Goal: Task Accomplishment & Management: Use online tool/utility

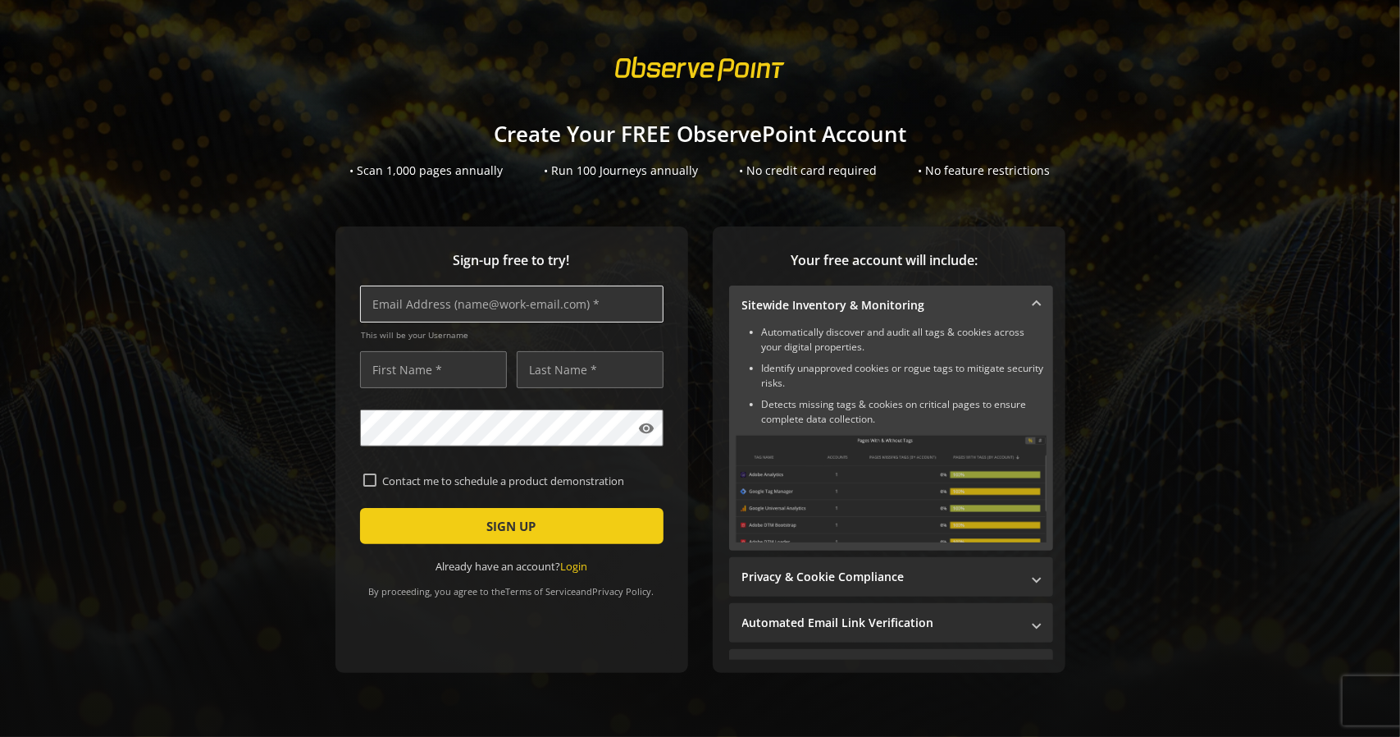
click at [555, 304] on input "text" at bounding box center [512, 303] width 304 height 37
type input "[EMAIL_ADDRESS][DOMAIN_NAME]"
type input "[PERSON_NAME]"
click at [440, 364] on input "[PERSON_NAME]" at bounding box center [433, 369] width 147 height 37
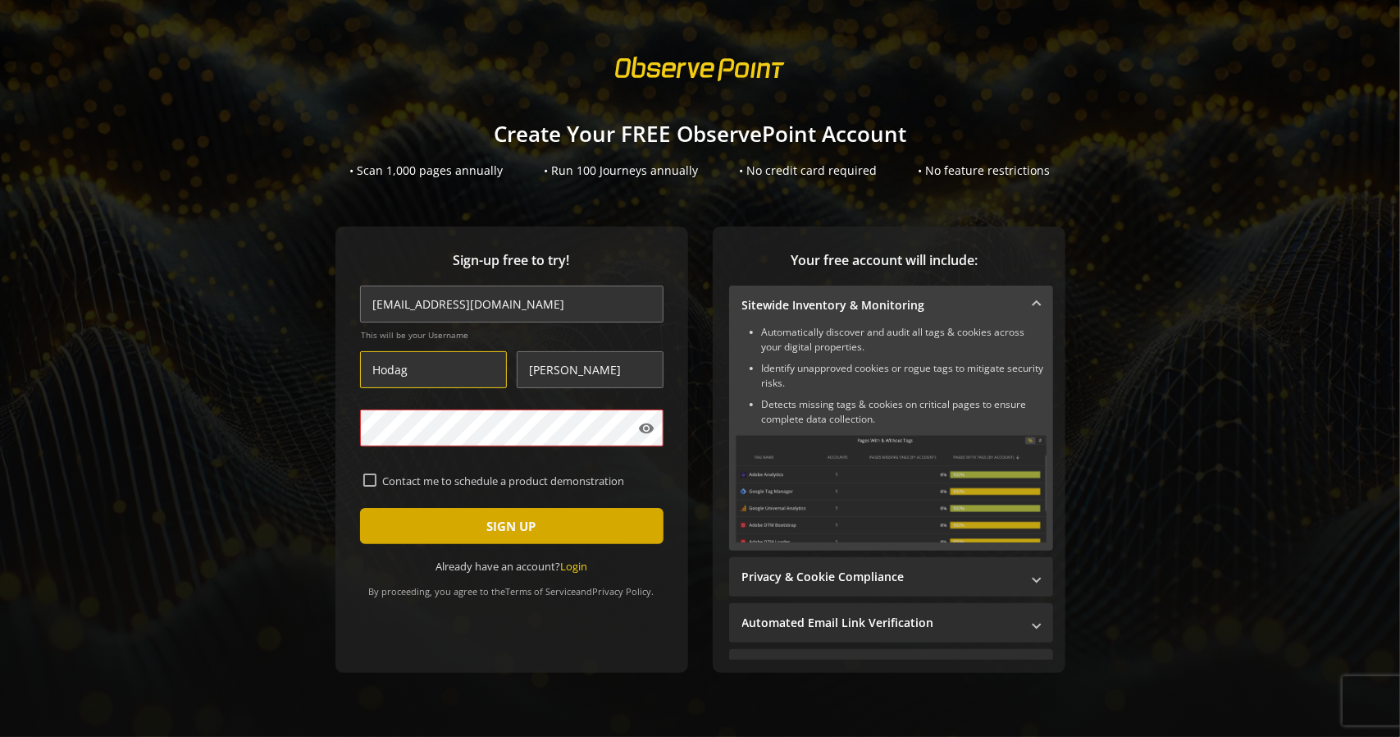
type input "Hodag"
type input "DogBone"
type input "[PERSON_NAME]"
type input "Outdoors"
type input "B"
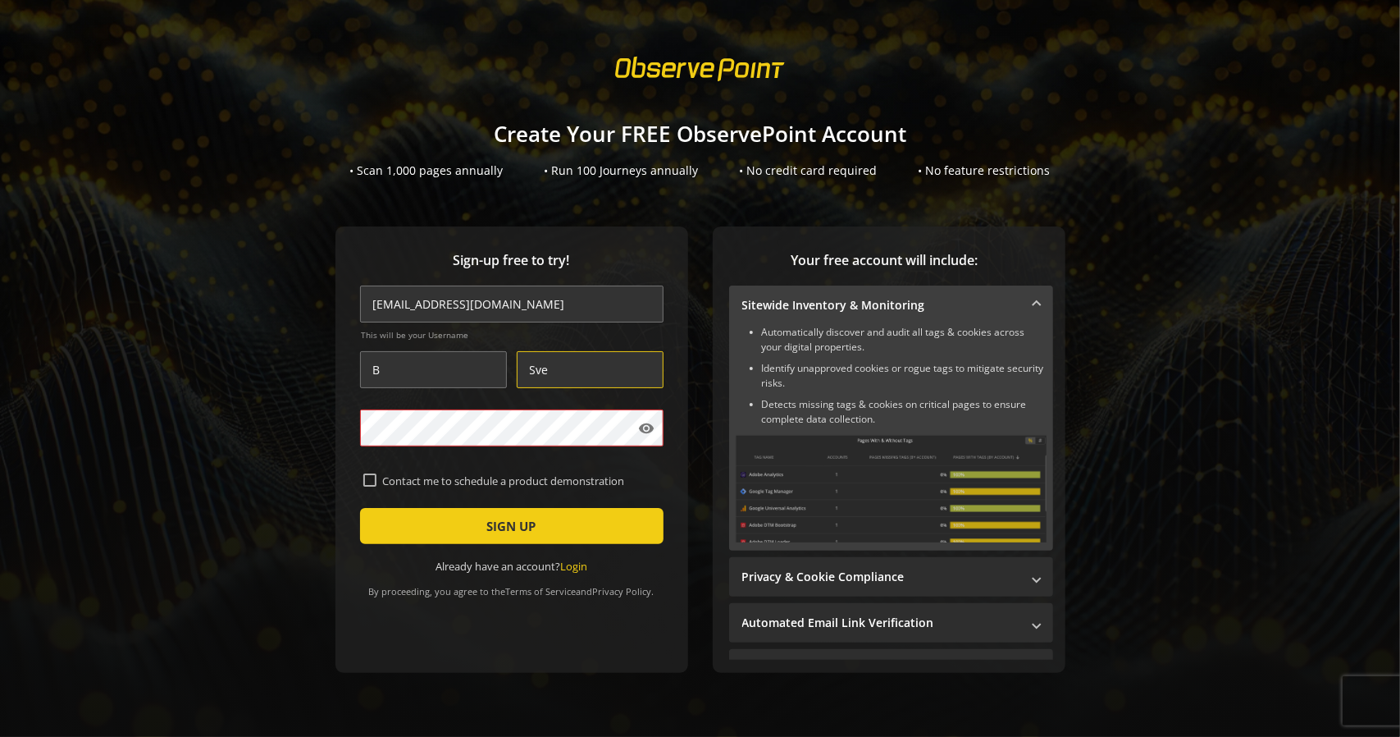
type input "Sve"
click at [565, 526] on span "submit" at bounding box center [512, 525] width 304 height 39
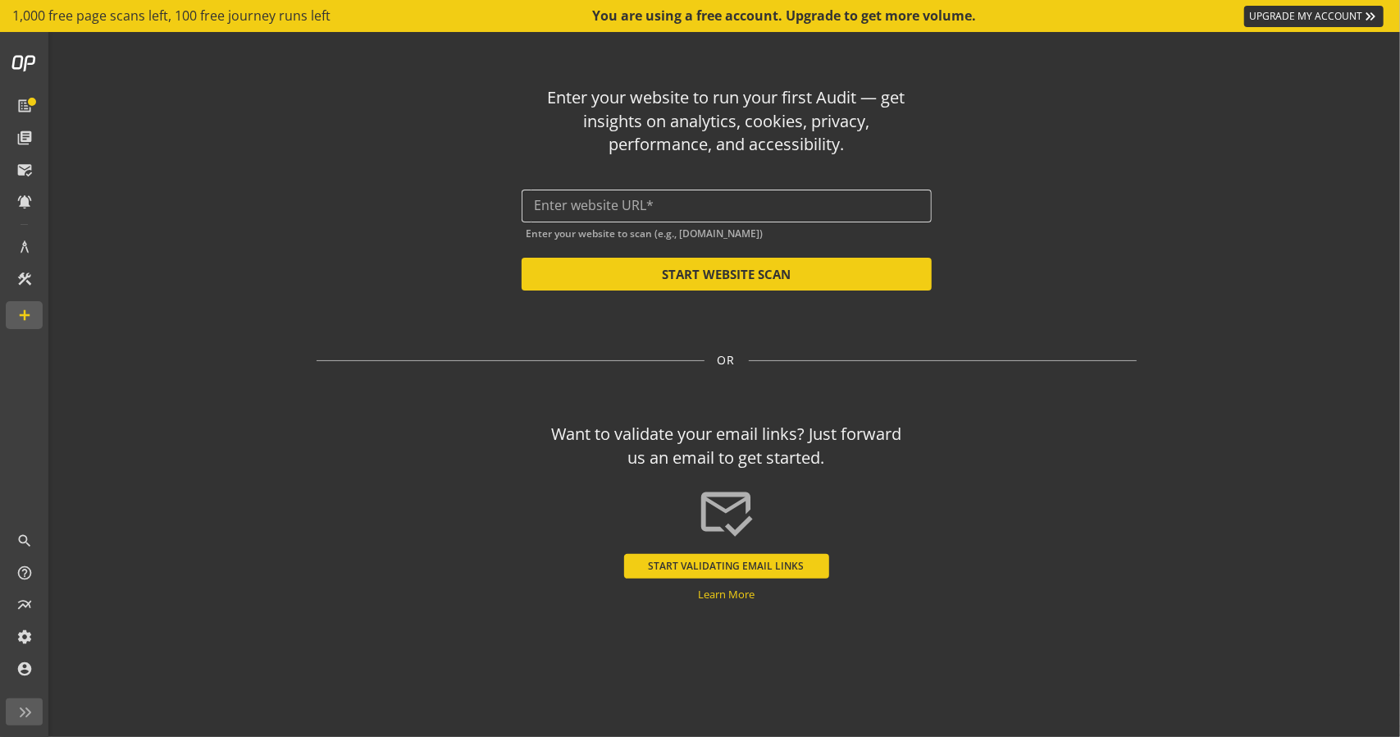
click at [668, 208] on input "text" at bounding box center [727, 206] width 384 height 16
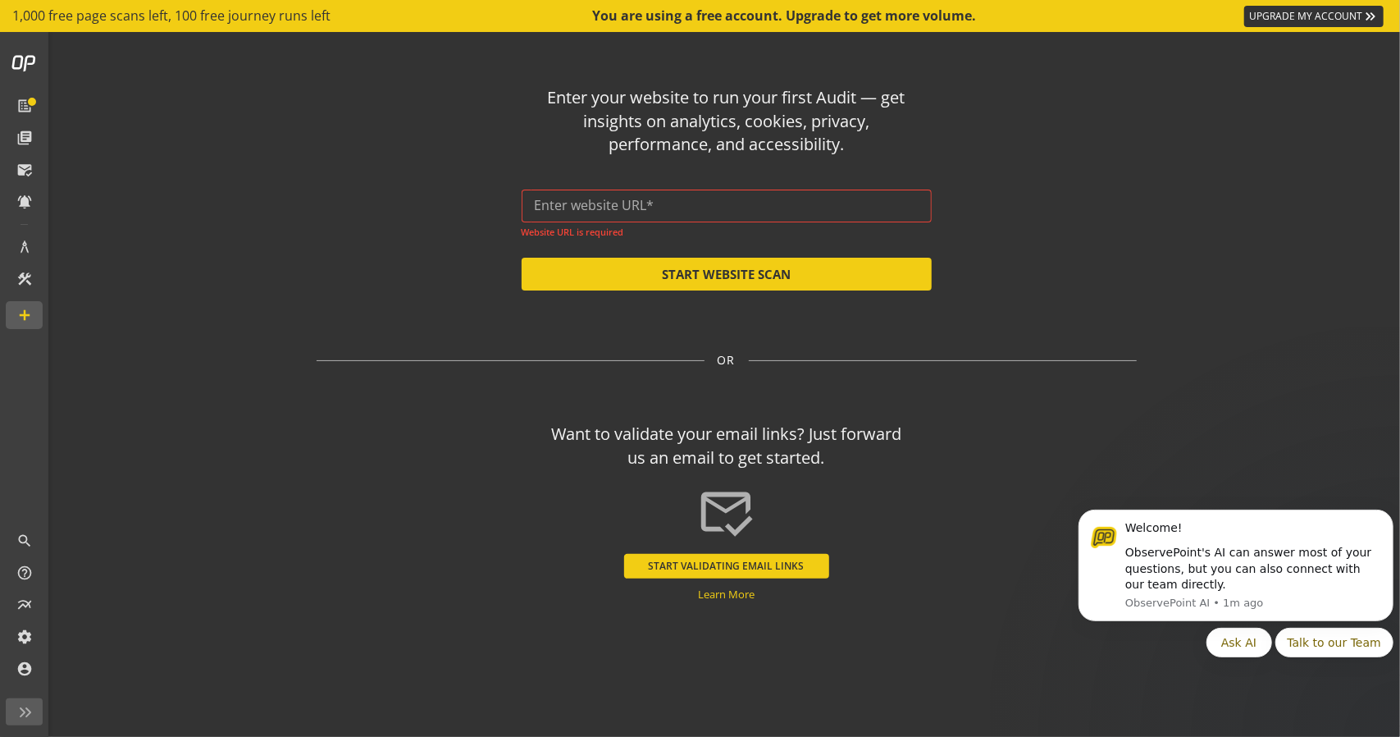
drag, startPoint x: 671, startPoint y: 194, endPoint x: 664, endPoint y: 203, distance: 10.5
click at [671, 194] on div at bounding box center [727, 205] width 384 height 33
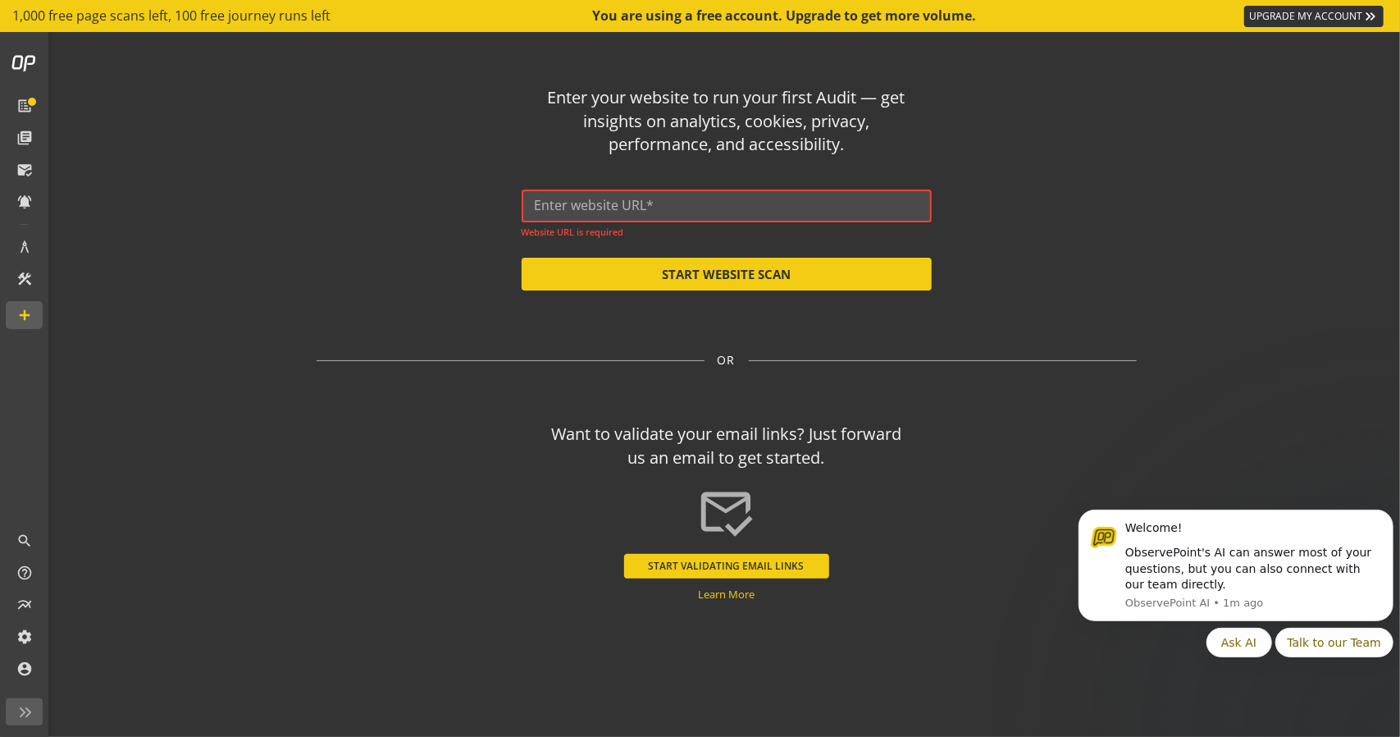
click at [664, 203] on input "text" at bounding box center [727, 206] width 384 height 16
paste input "[URL][DOMAIN_NAME]"
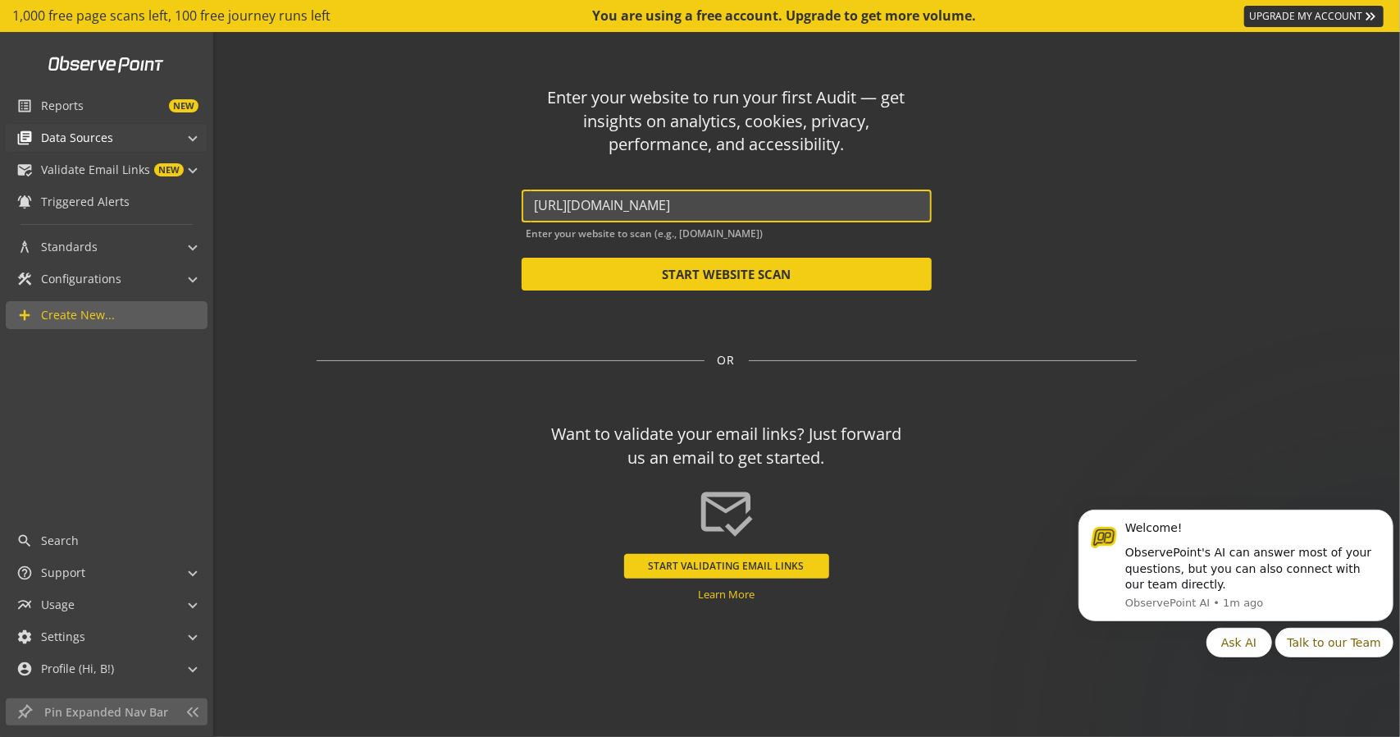
type input "[URL][DOMAIN_NAME]"
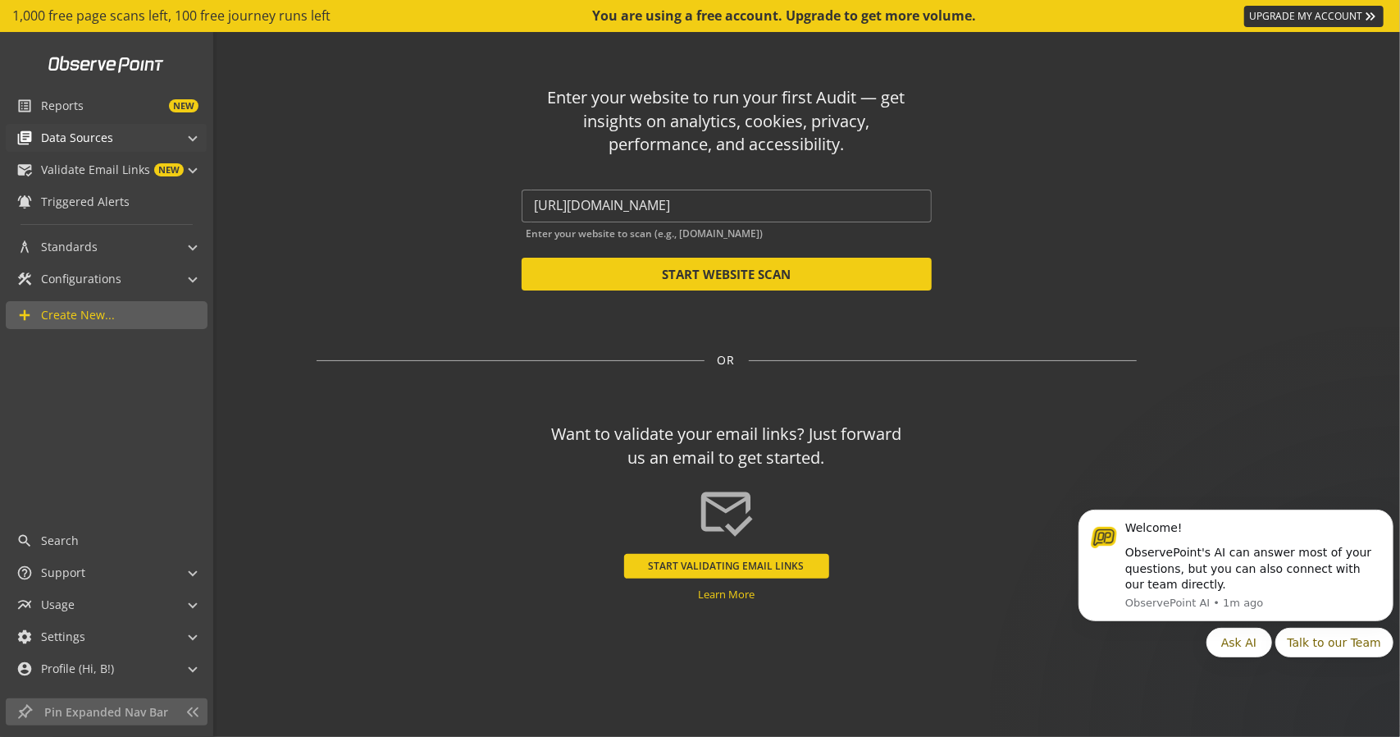
click at [190, 135] on span at bounding box center [192, 135] width 7 height 17
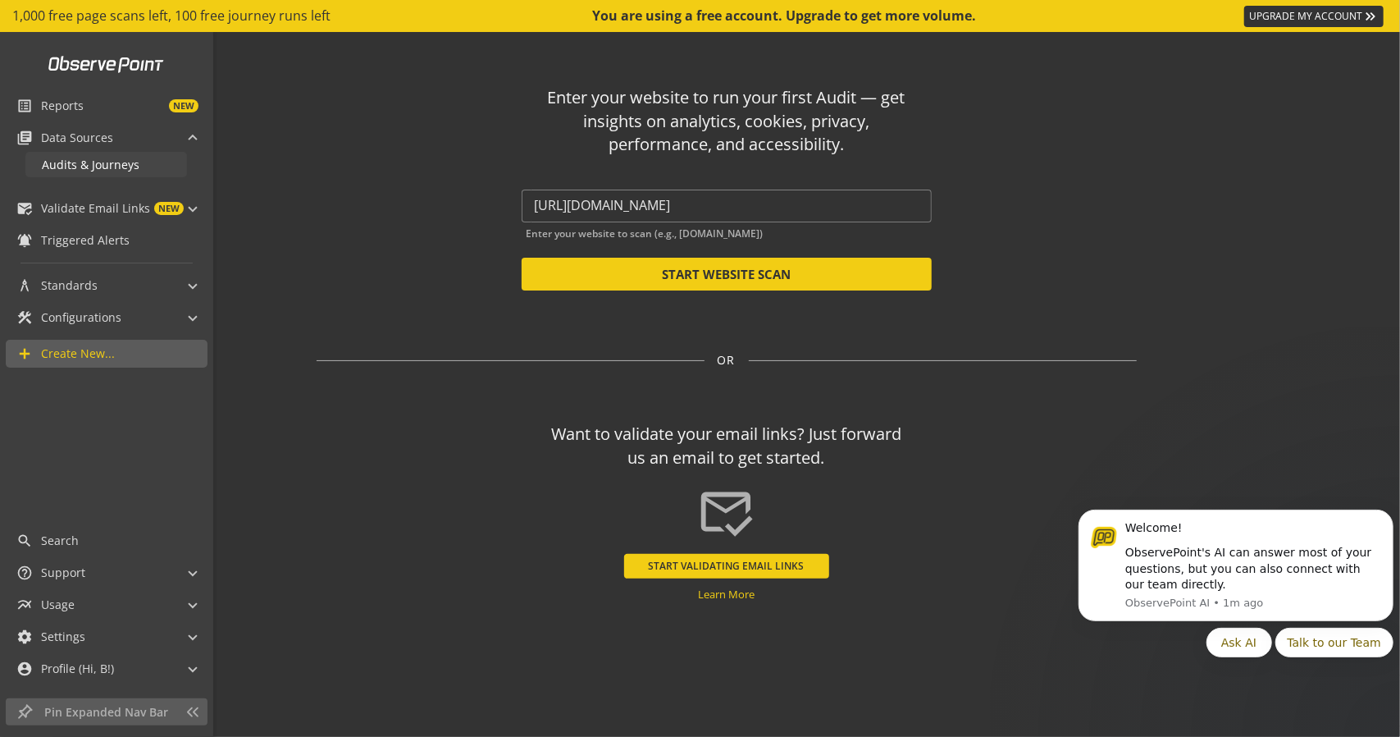
click at [139, 160] on link "Audits & Journeys" at bounding box center [106, 164] width 162 height 25
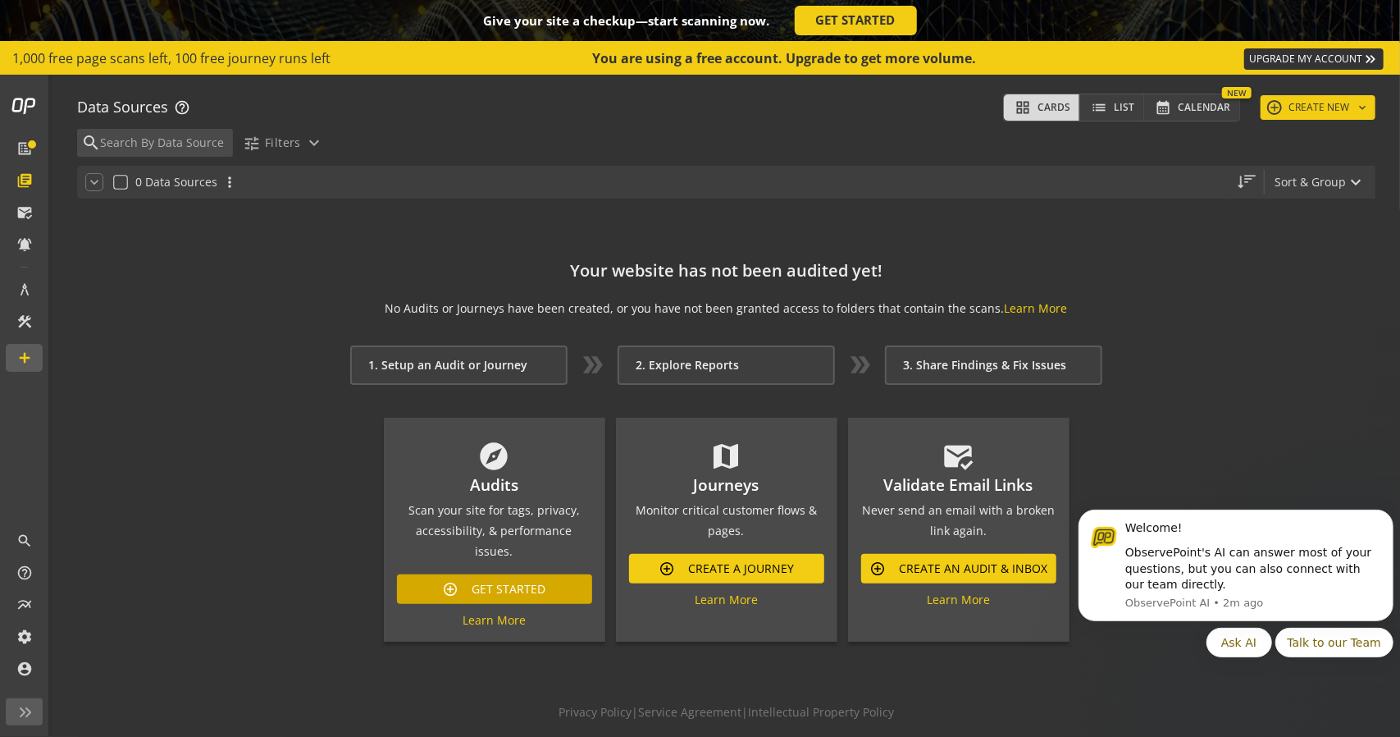
click at [507, 577] on span "Get Started" at bounding box center [509, 589] width 74 height 30
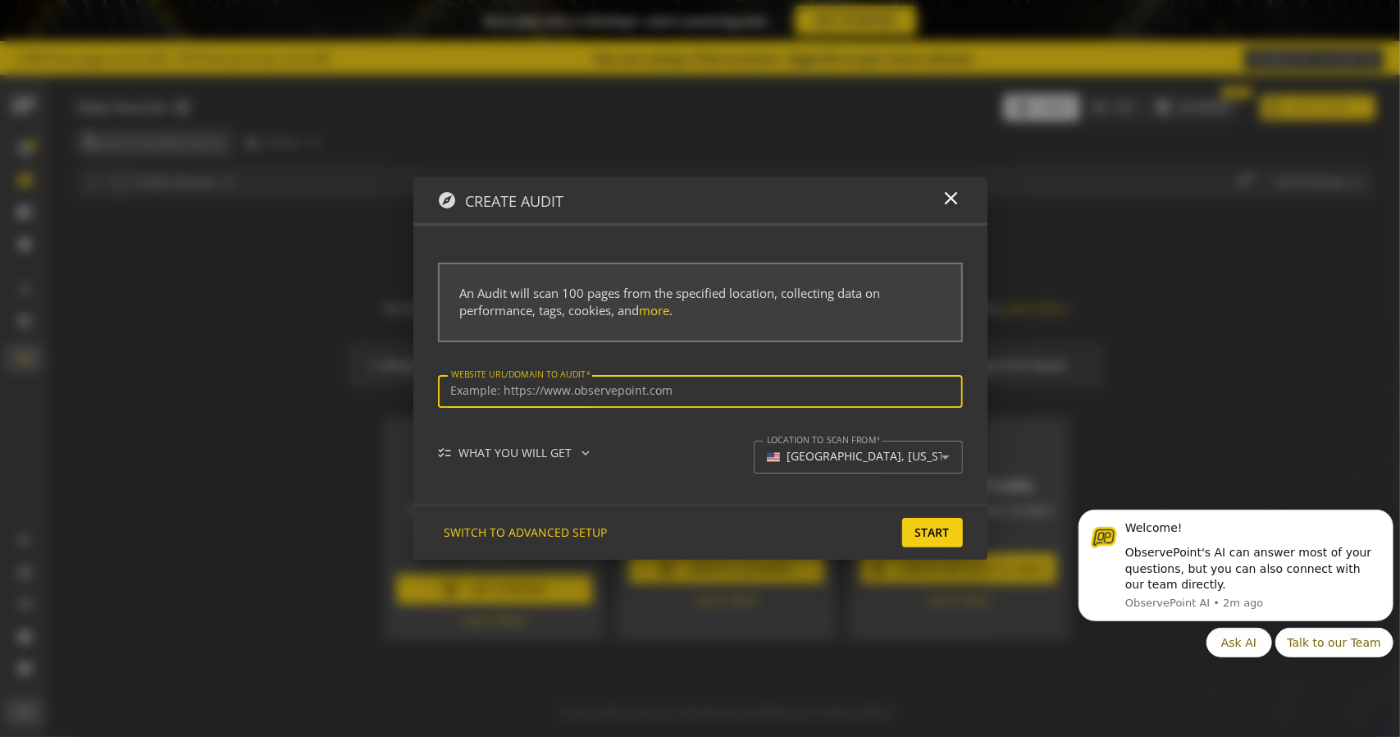
click at [610, 396] on input "Website url/domain to Audit" at bounding box center [700, 391] width 499 height 14
type input "[URL][DOMAIN_NAME]"
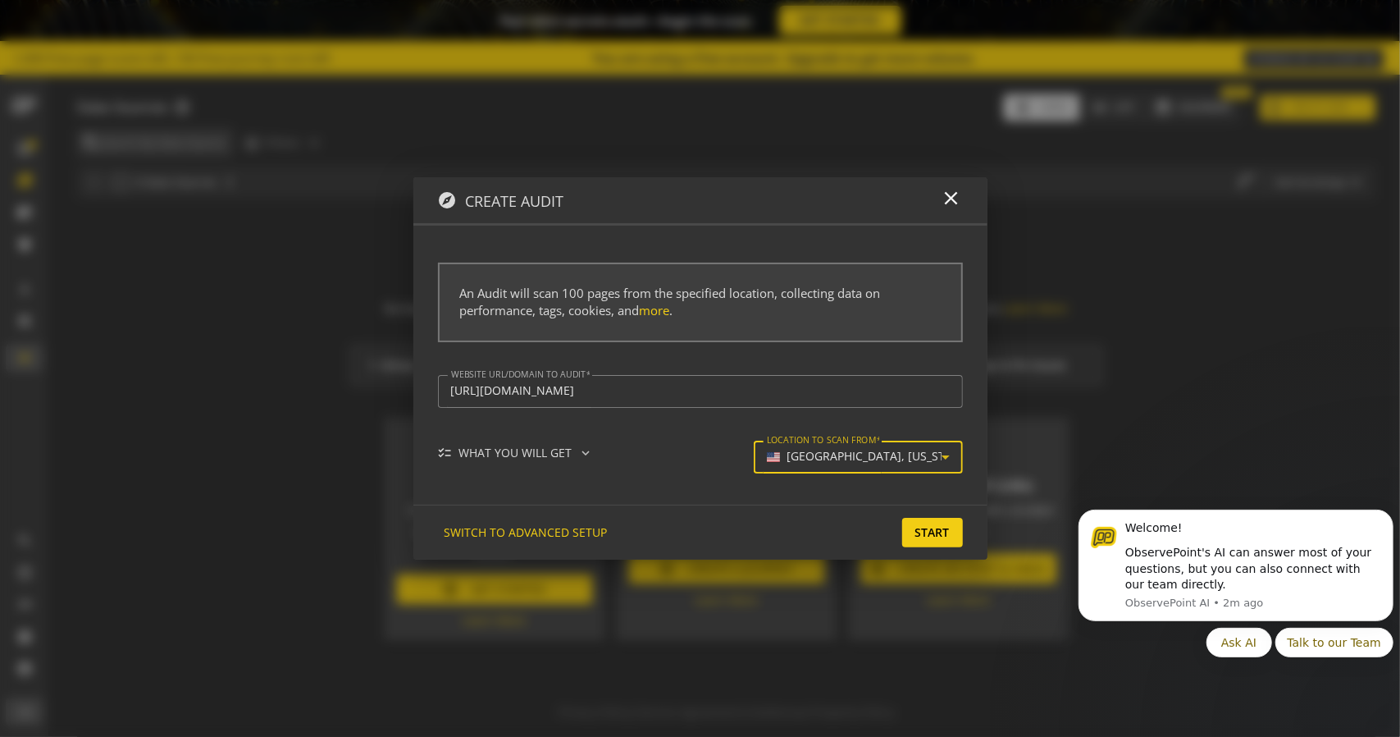
click at [908, 461] on mat-select-trigger "[GEOGRAPHIC_DATA], [US_STATE]" at bounding box center [854, 457] width 175 height 14
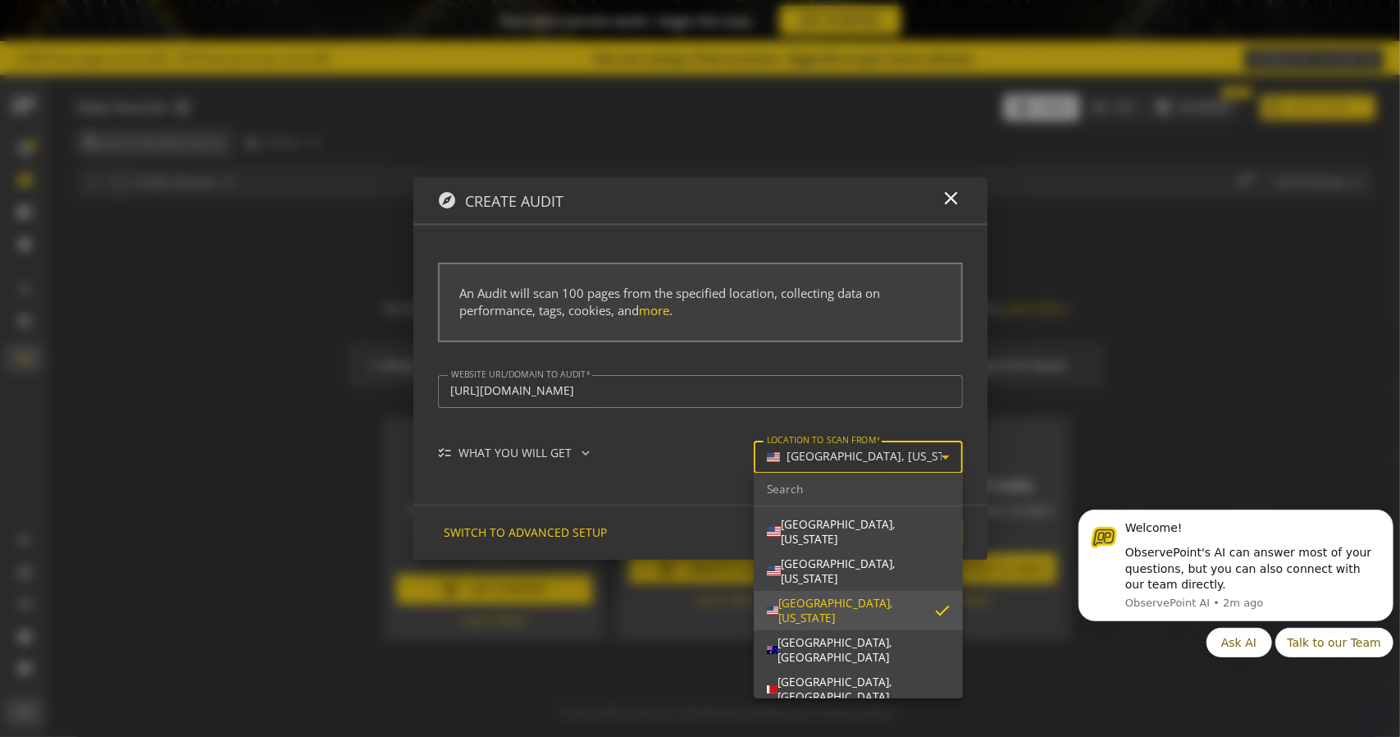
click at [910, 457] on div at bounding box center [700, 368] width 1400 height 737
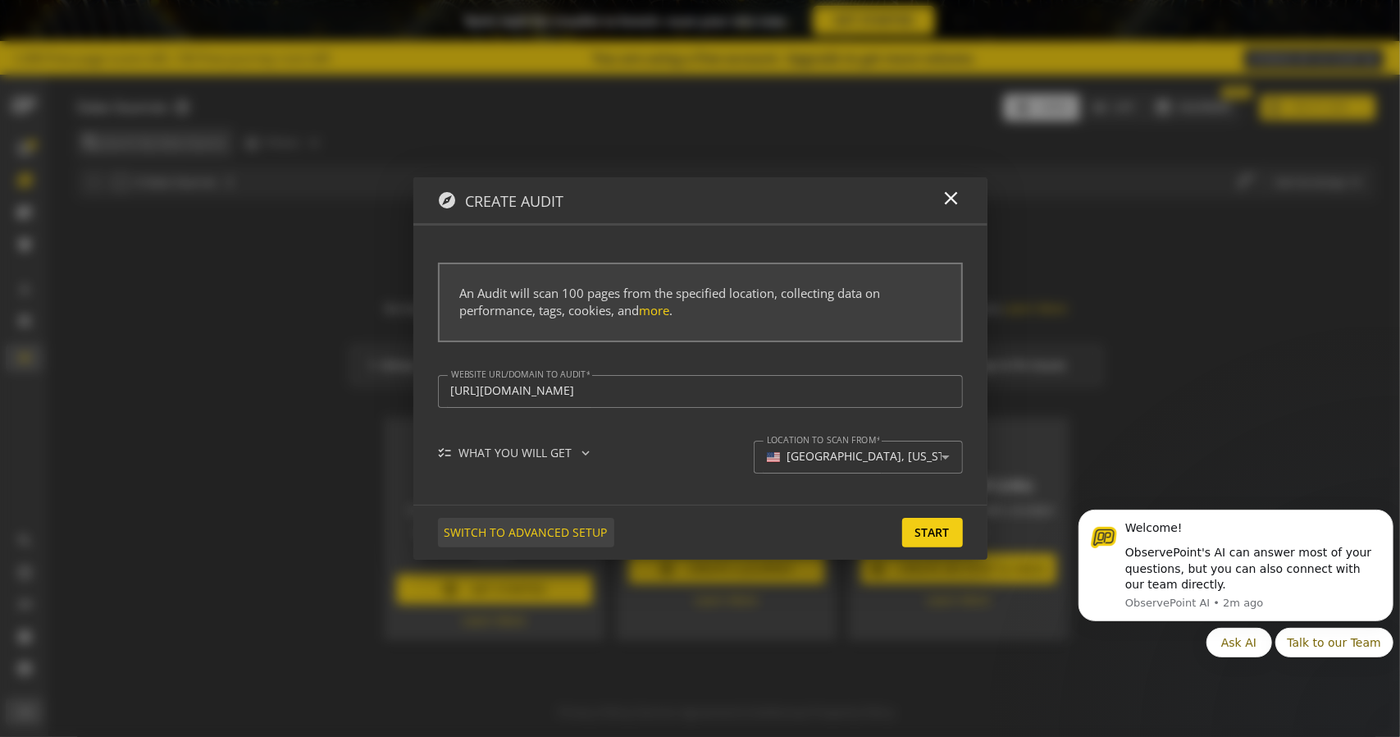
click at [545, 529] on span "SWITCH TO ADVANCED SETUP" at bounding box center [526, 533] width 163 height 30
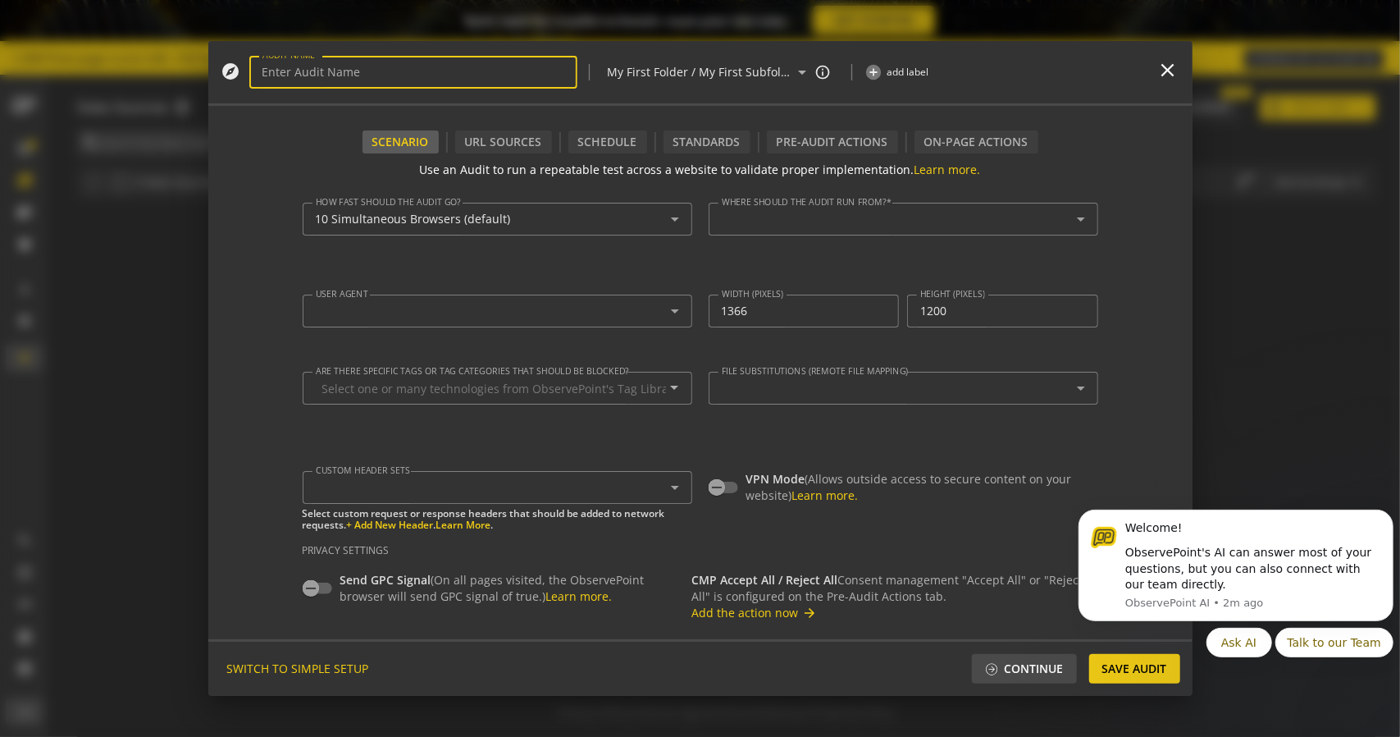
type input "Simple Audit - [DATE] 8:02pm"
type textarea "[EMAIL_ADDRESS][DOMAIN_NAME]"
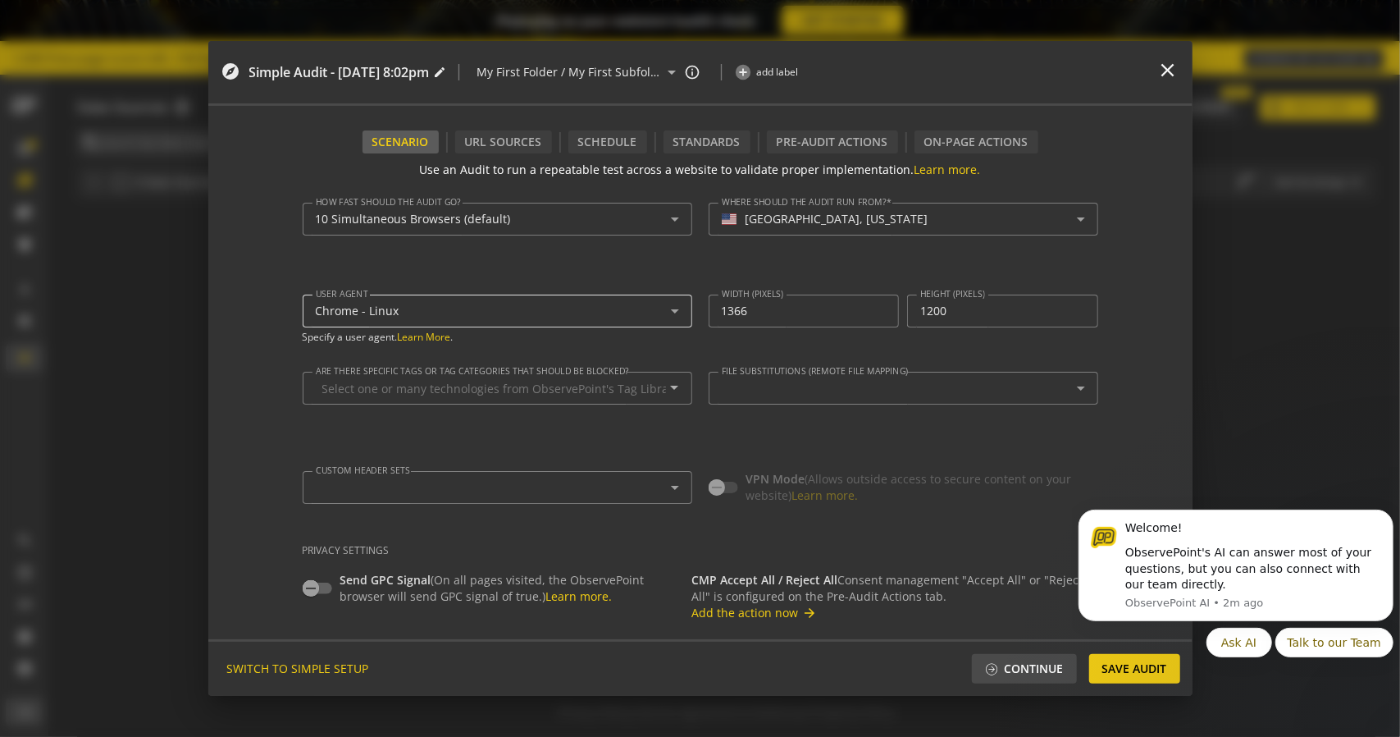
click at [653, 297] on div "Chrome - Linux" at bounding box center [497, 310] width 363 height 33
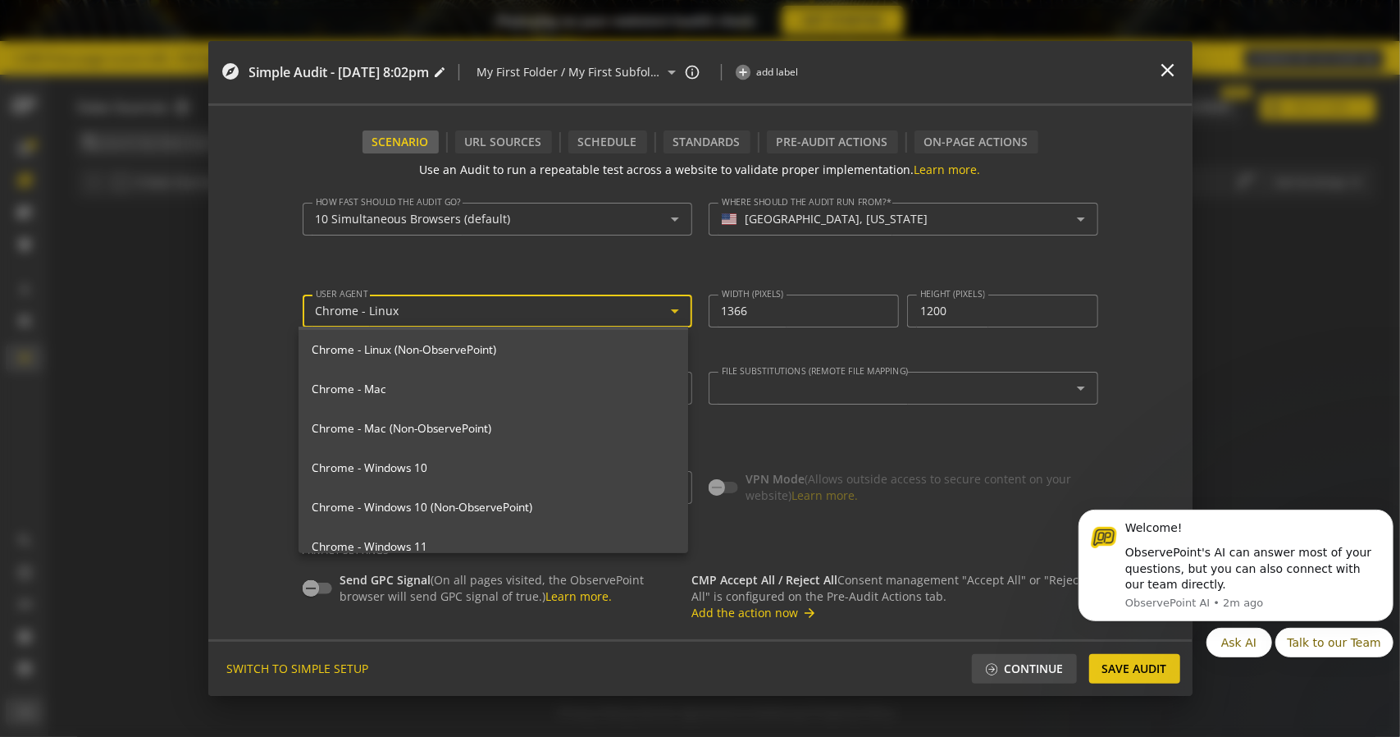
scroll to position [328, 0]
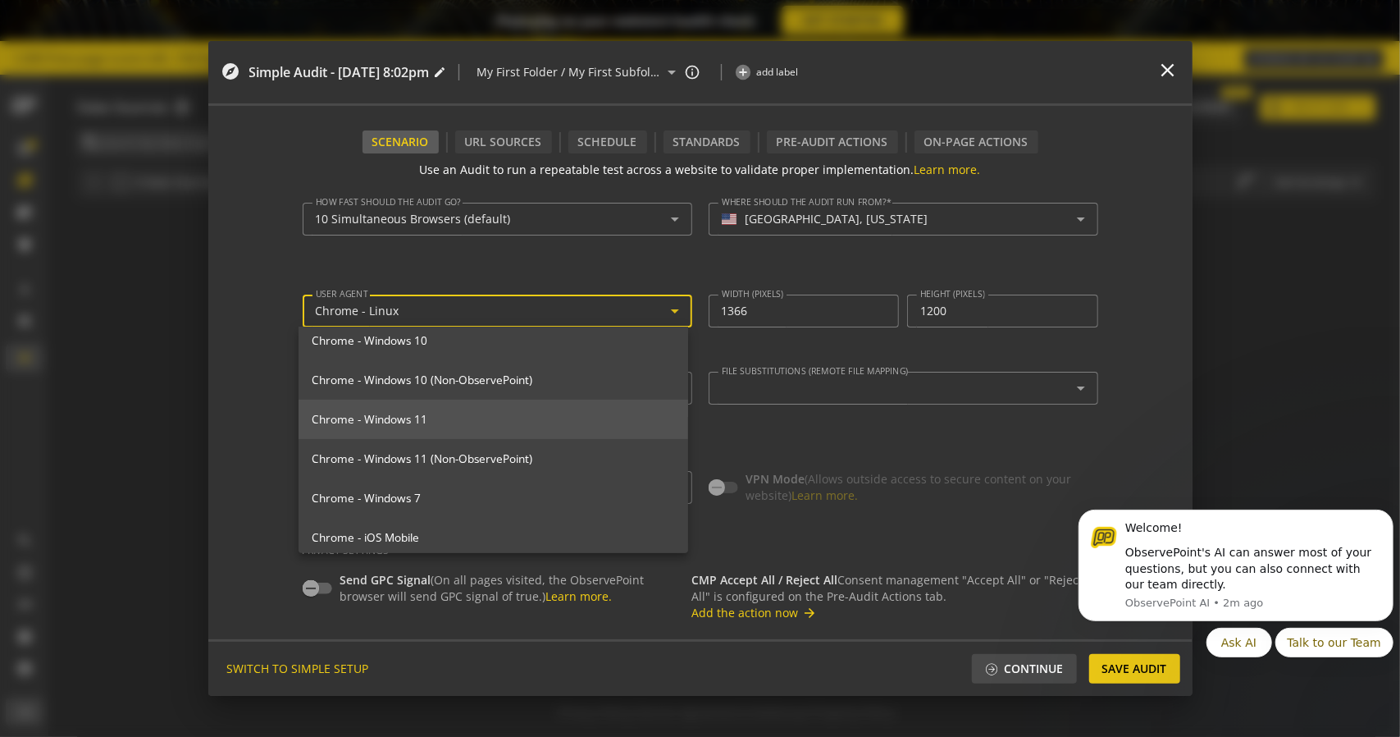
click at [414, 421] on span "Chrome - Windows 11" at bounding box center [493, 419] width 363 height 15
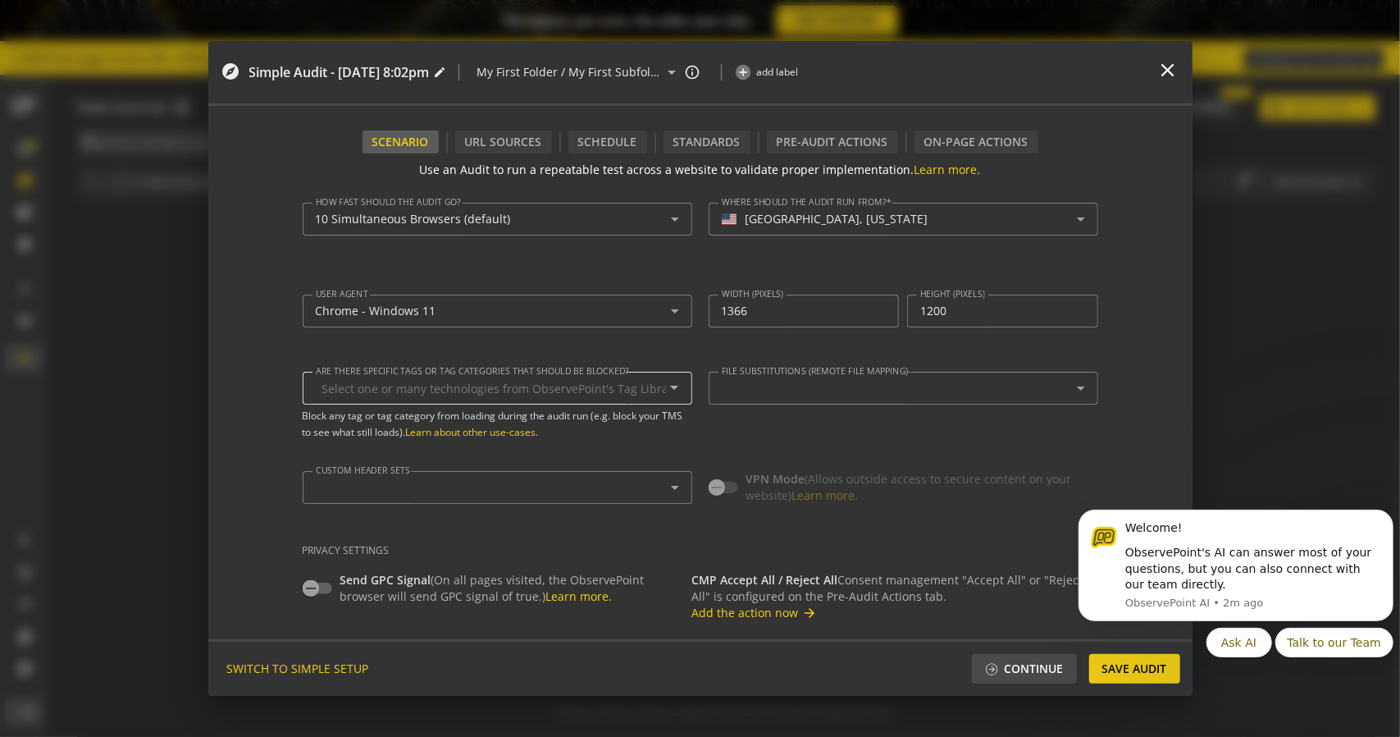
click at [669, 391] on mat-icon "arrow_drop_down" at bounding box center [674, 387] width 39 height 20
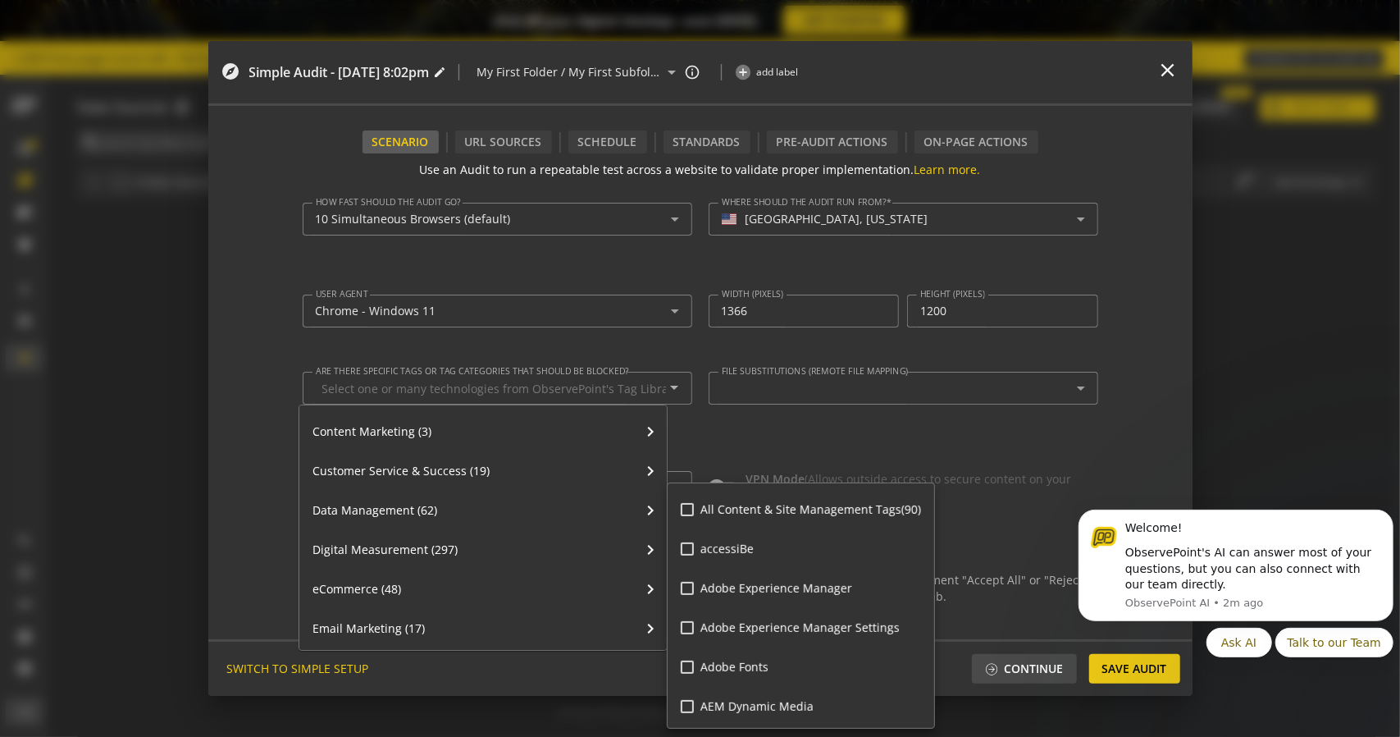
scroll to position [246, 0]
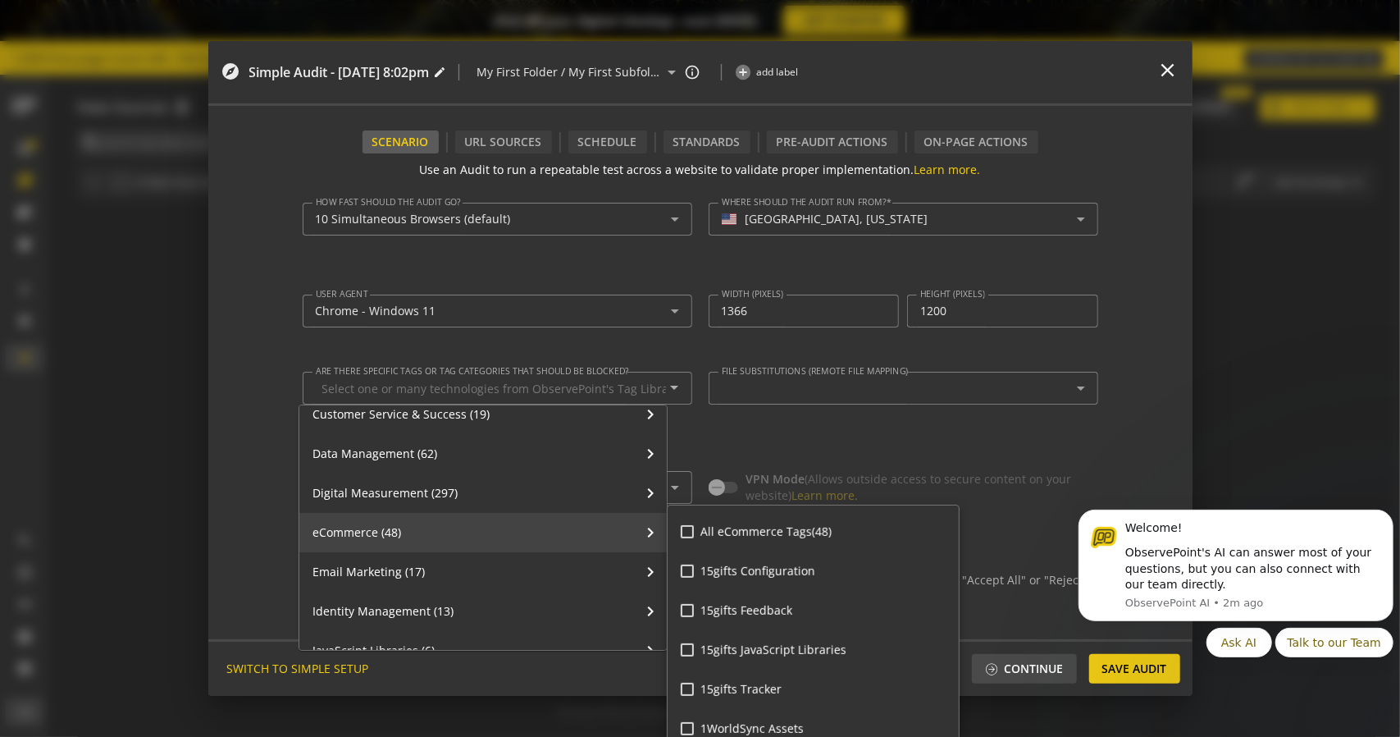
click at [445, 527] on div "chevron_right eCommerce (48)" at bounding box center [482, 532] width 367 height 39
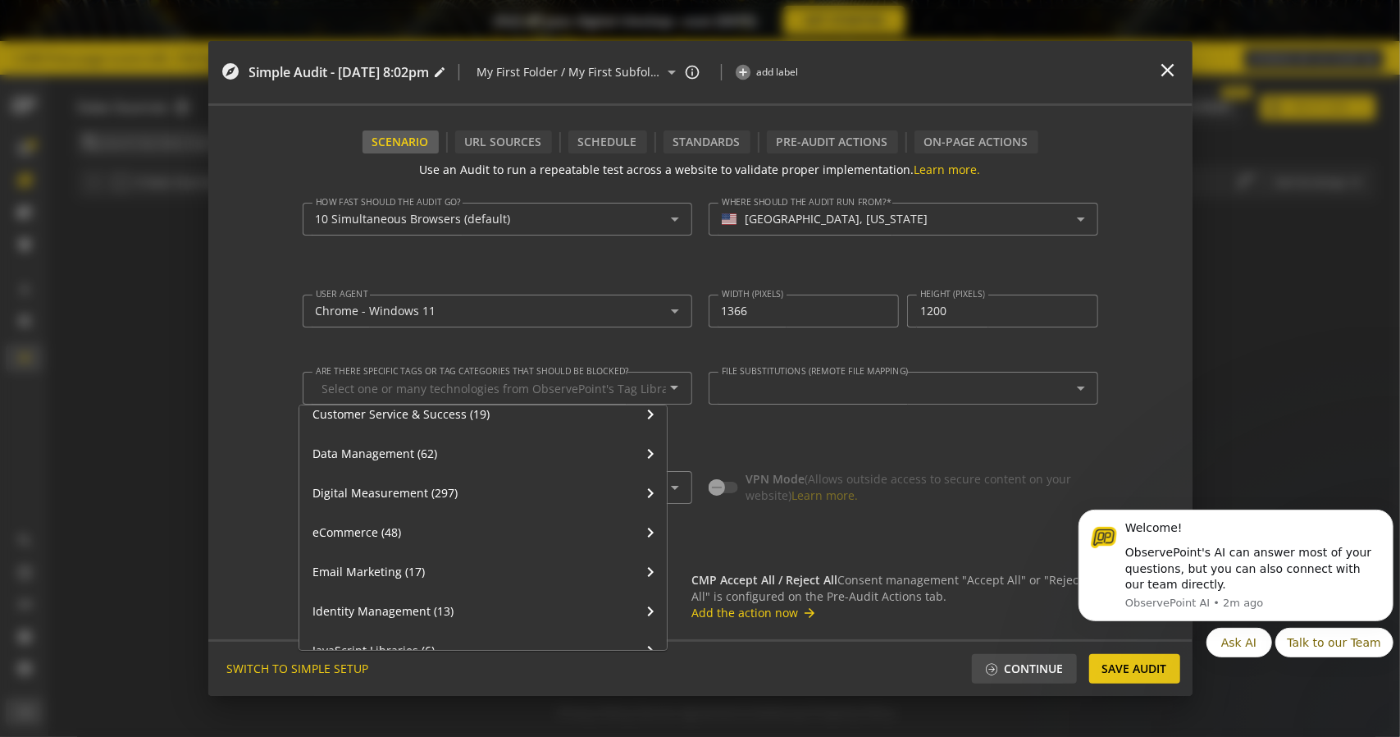
click at [445, 344] on div at bounding box center [700, 368] width 1400 height 737
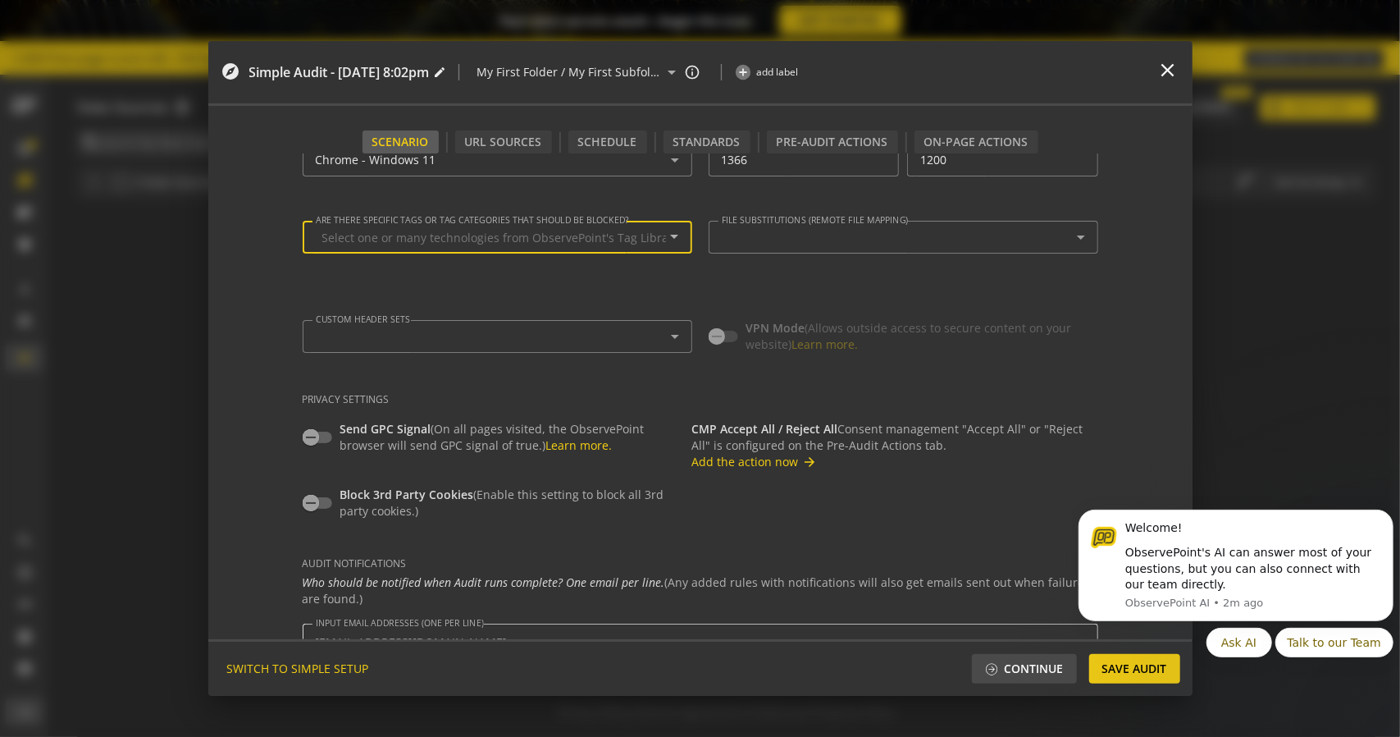
scroll to position [284, 0]
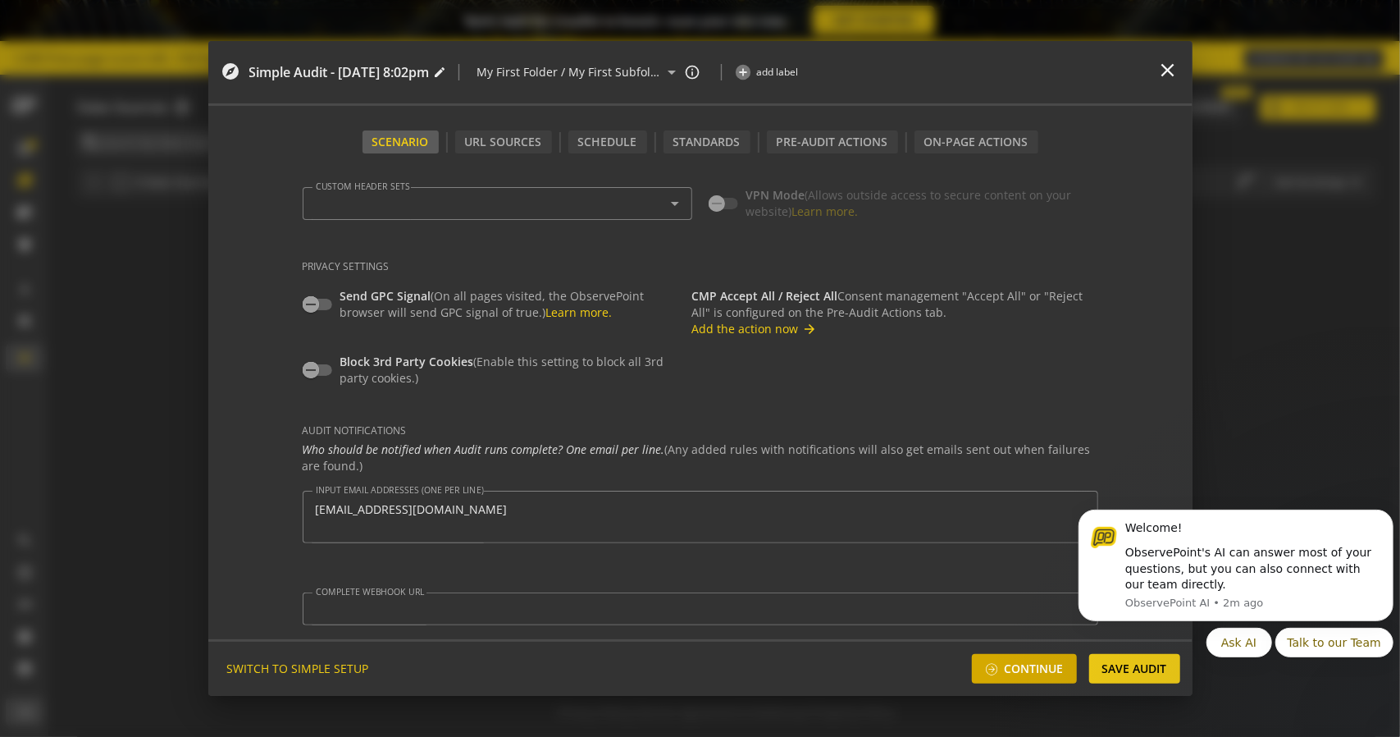
click at [1017, 672] on span "Continue" at bounding box center [1034, 669] width 59 height 30
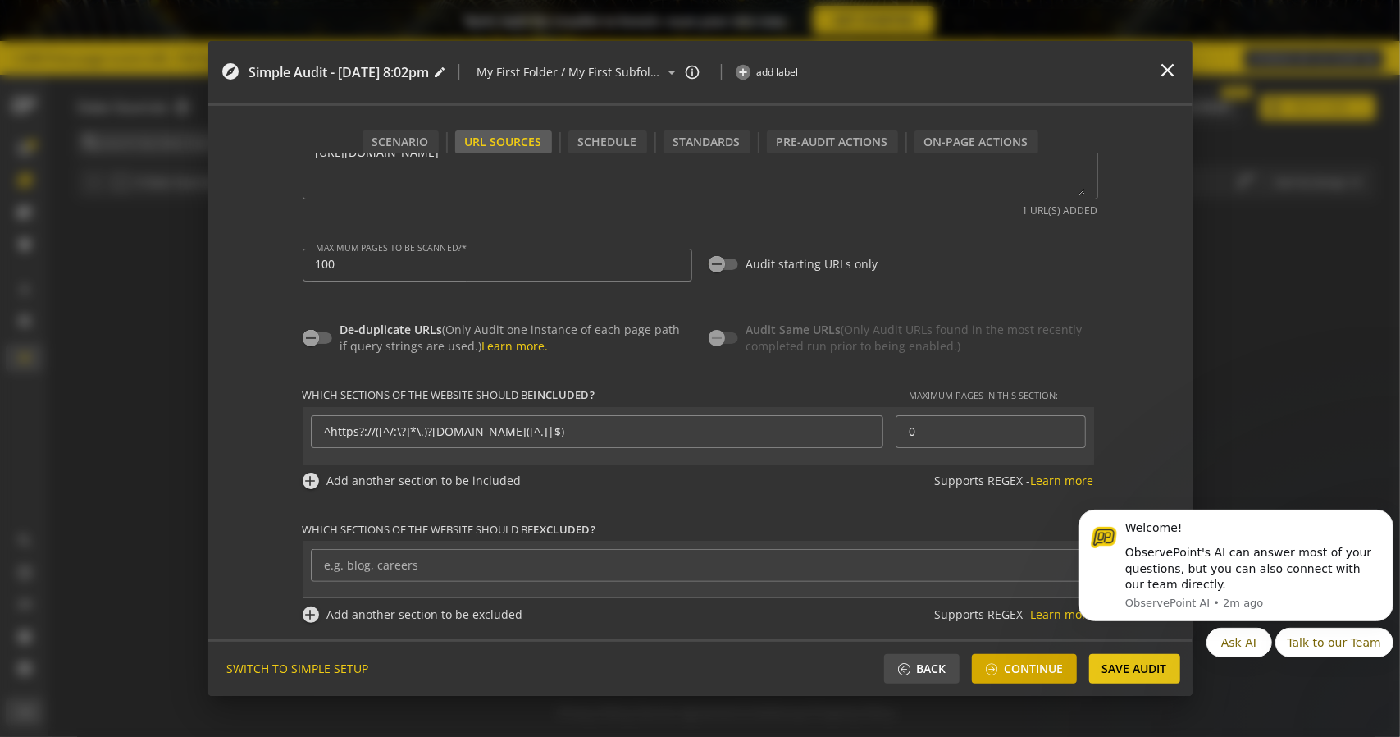
scroll to position [159, 0]
click at [326, 330] on div "De-duplicate URLs (Only Audit one instance of each page path if query strings a…" at bounding box center [496, 338] width 386 height 33
click at [318, 334] on span "button" at bounding box center [310, 338] width 33 height 33
click at [1389, 518] on icon "Dismiss notification" at bounding box center [1388, 513] width 9 height 9
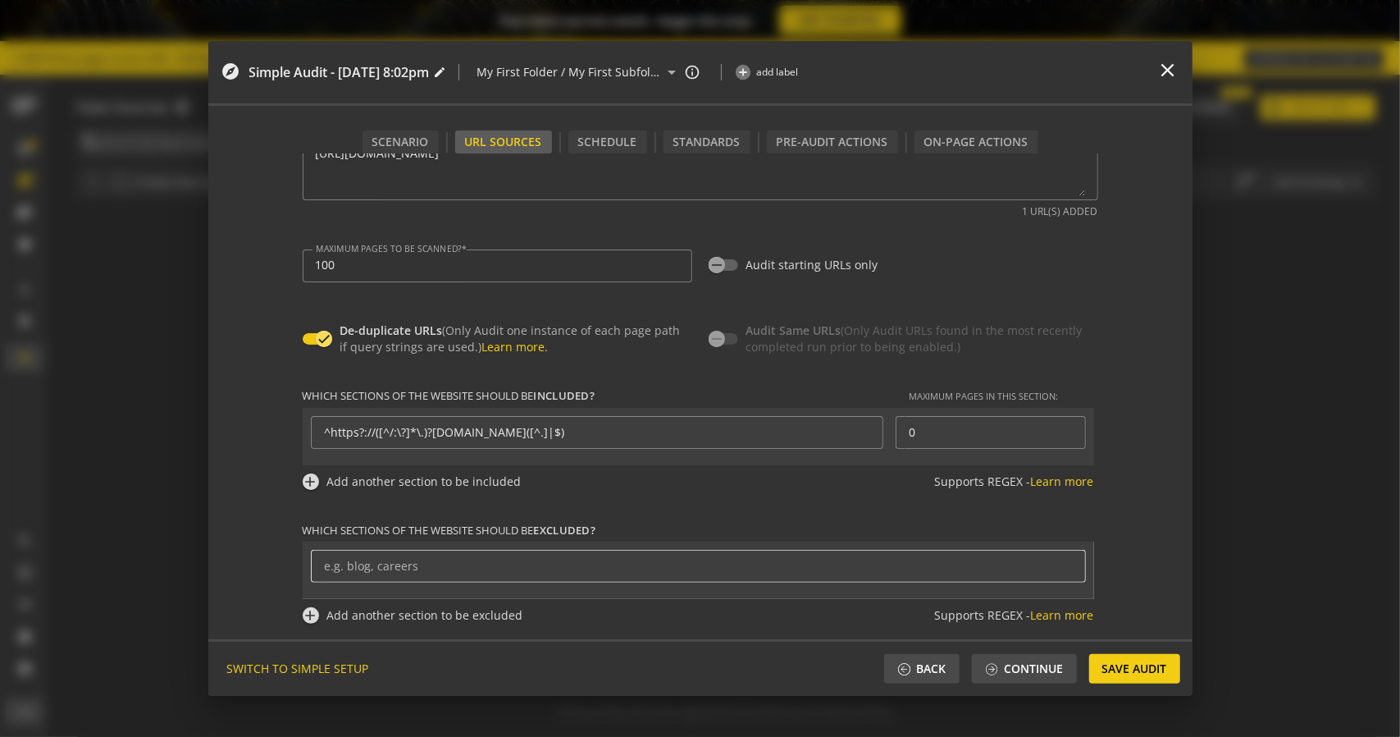
click at [438, 574] on div at bounding box center [698, 566] width 749 height 33
click at [445, 568] on input at bounding box center [698, 566] width 749 height 14
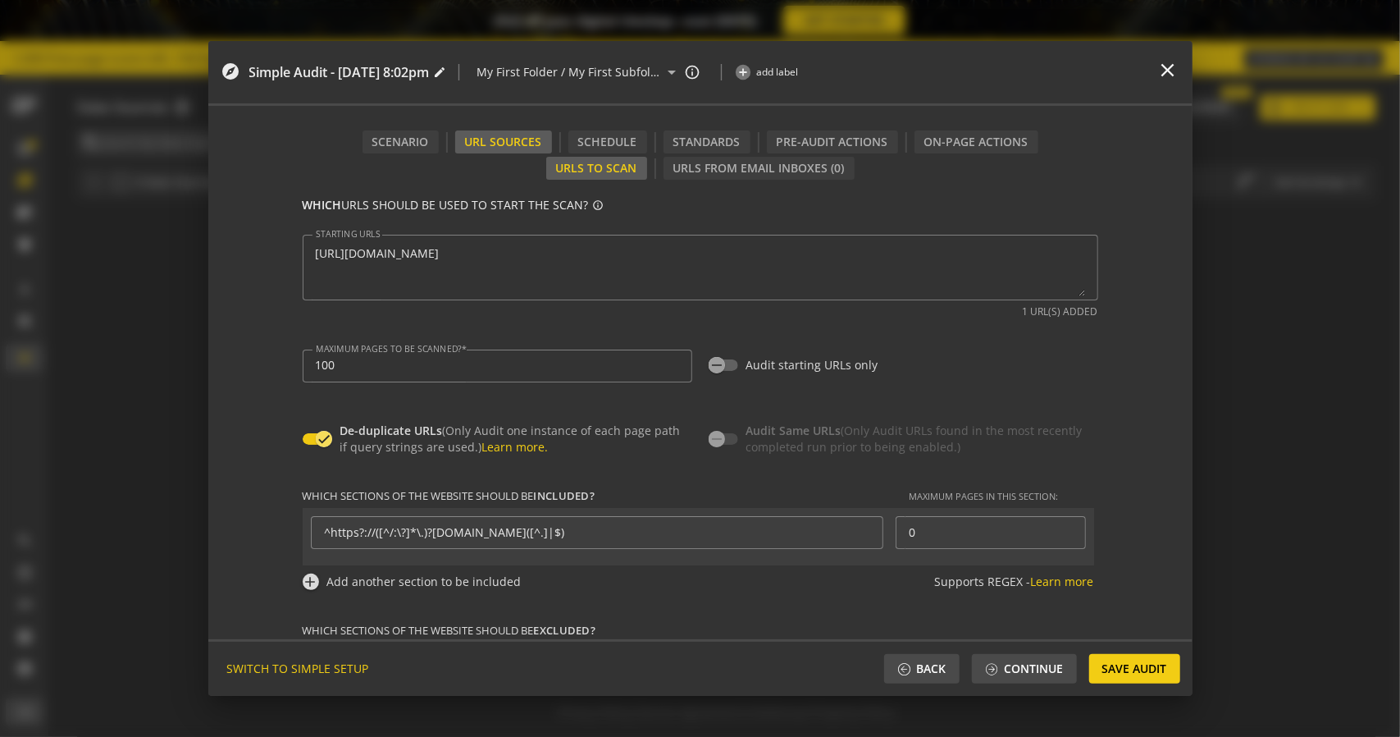
scroll to position [0, 0]
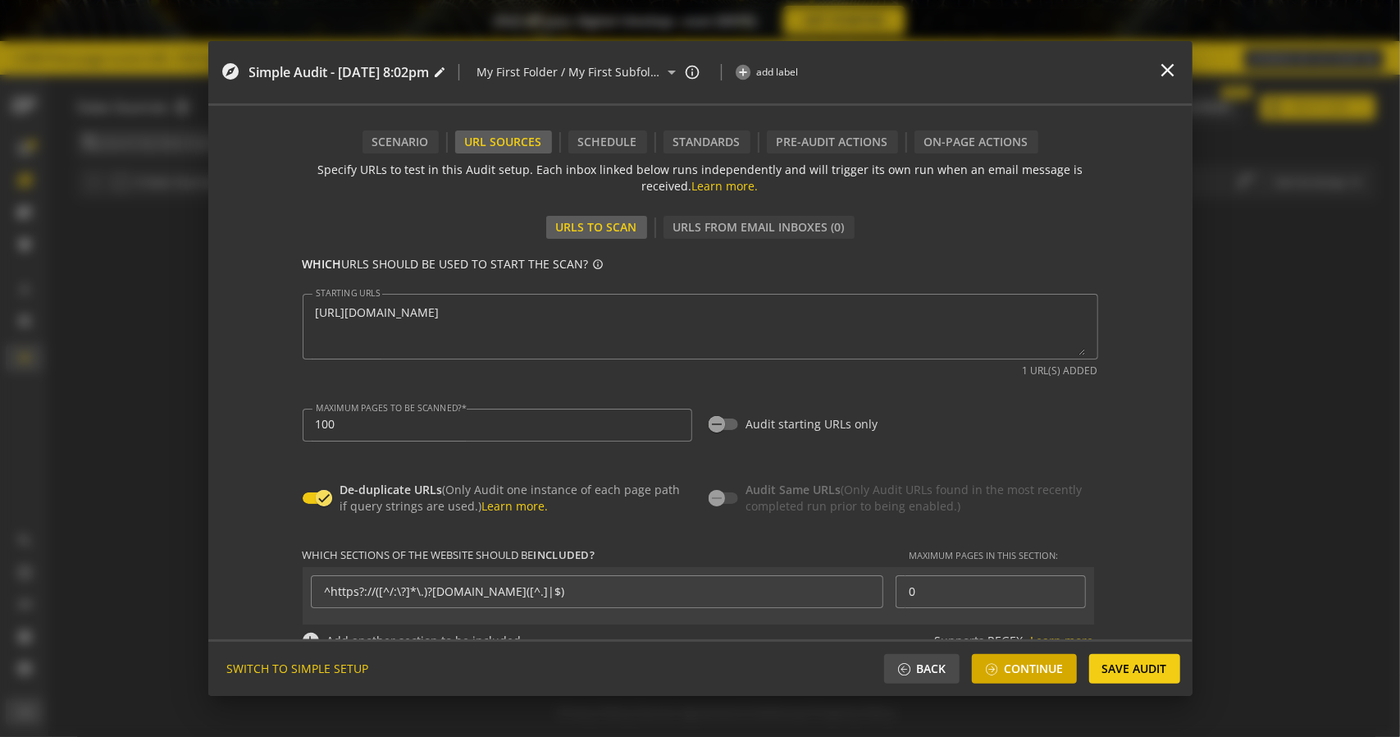
type input "(estore)"
click at [1032, 668] on span "Continue" at bounding box center [1034, 669] width 59 height 30
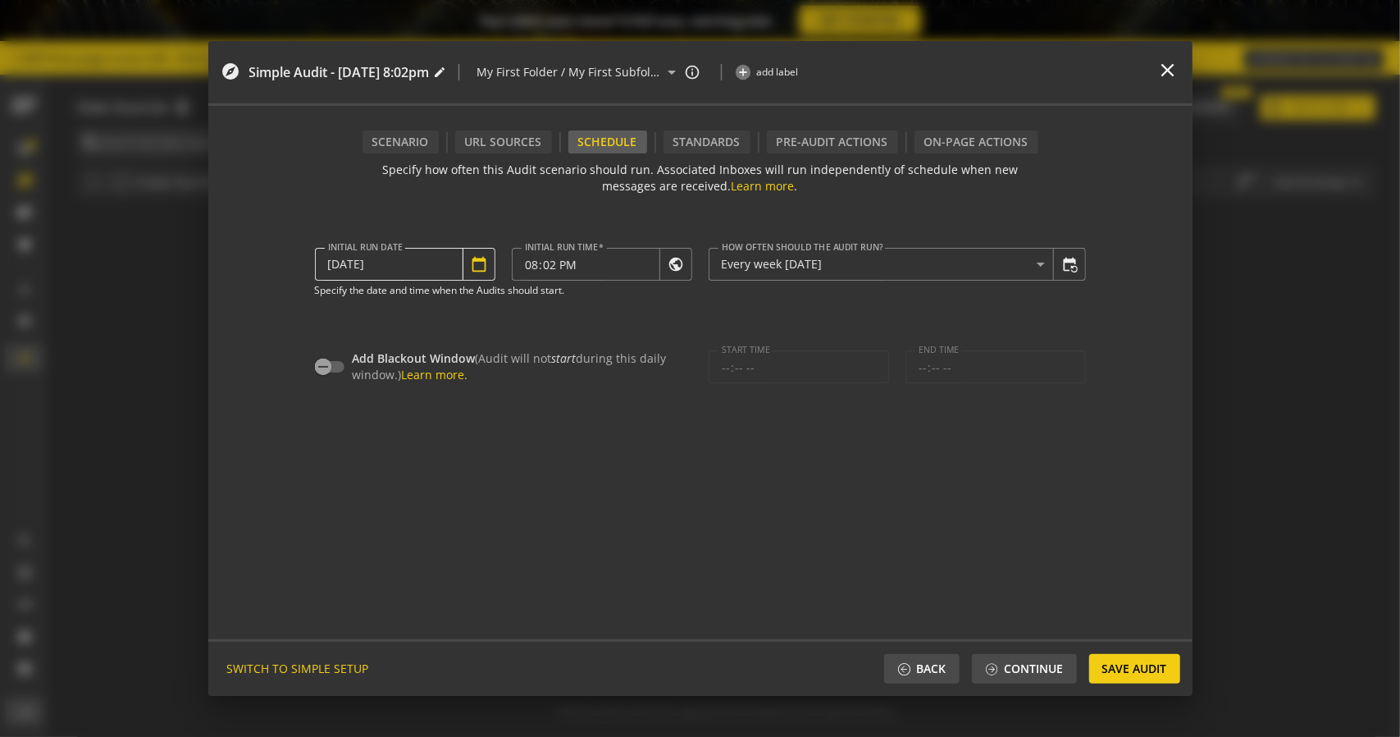
click at [472, 260] on mat-icon "calendar_today" at bounding box center [479, 264] width 16 height 16
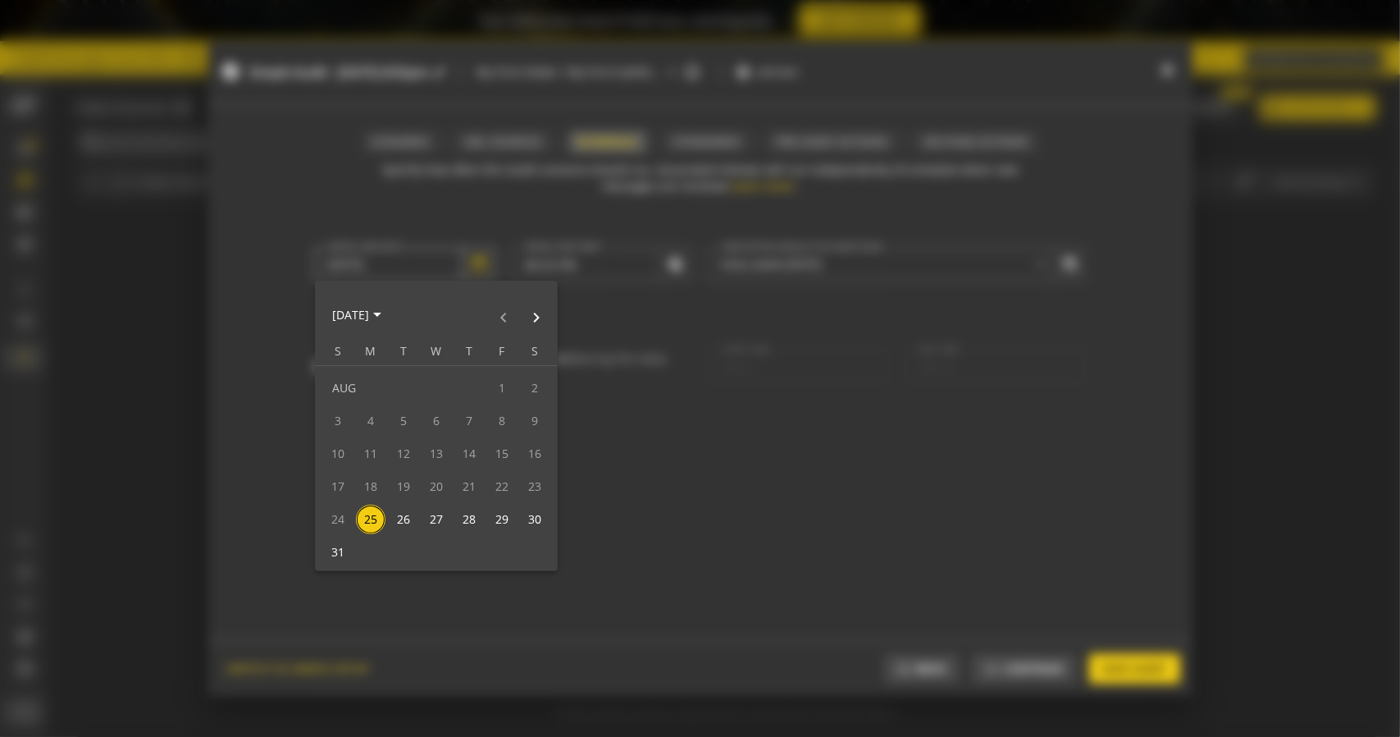
click at [472, 260] on div at bounding box center [700, 368] width 1400 height 737
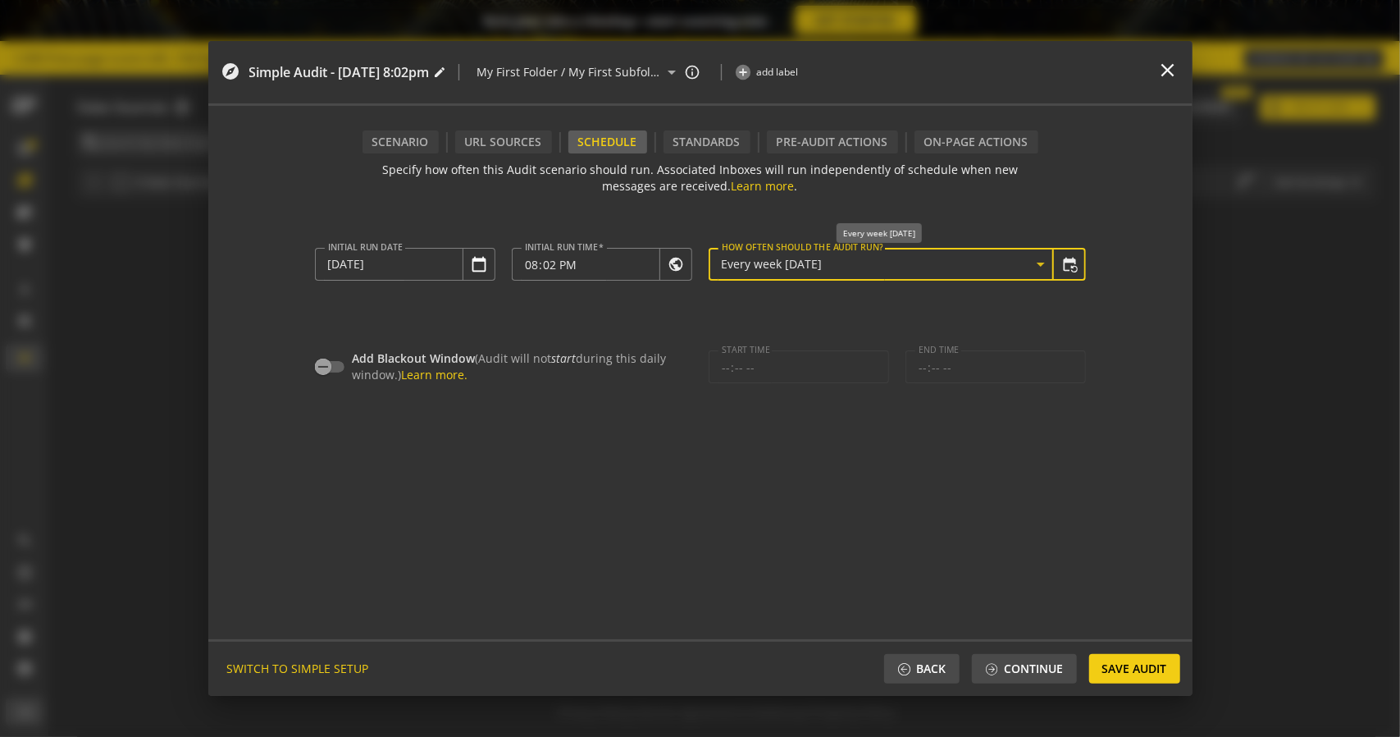
click at [1037, 262] on icon at bounding box center [1041, 264] width 8 height 4
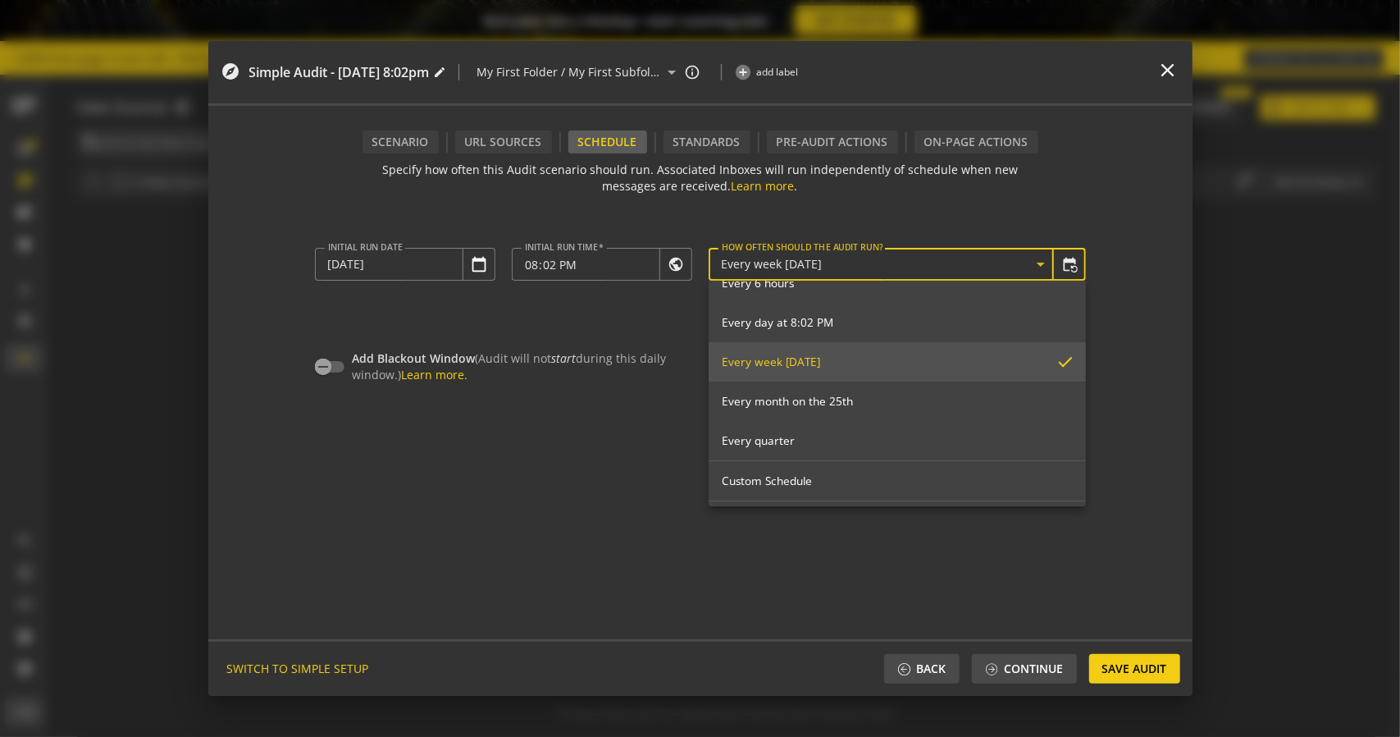
scroll to position [182, 0]
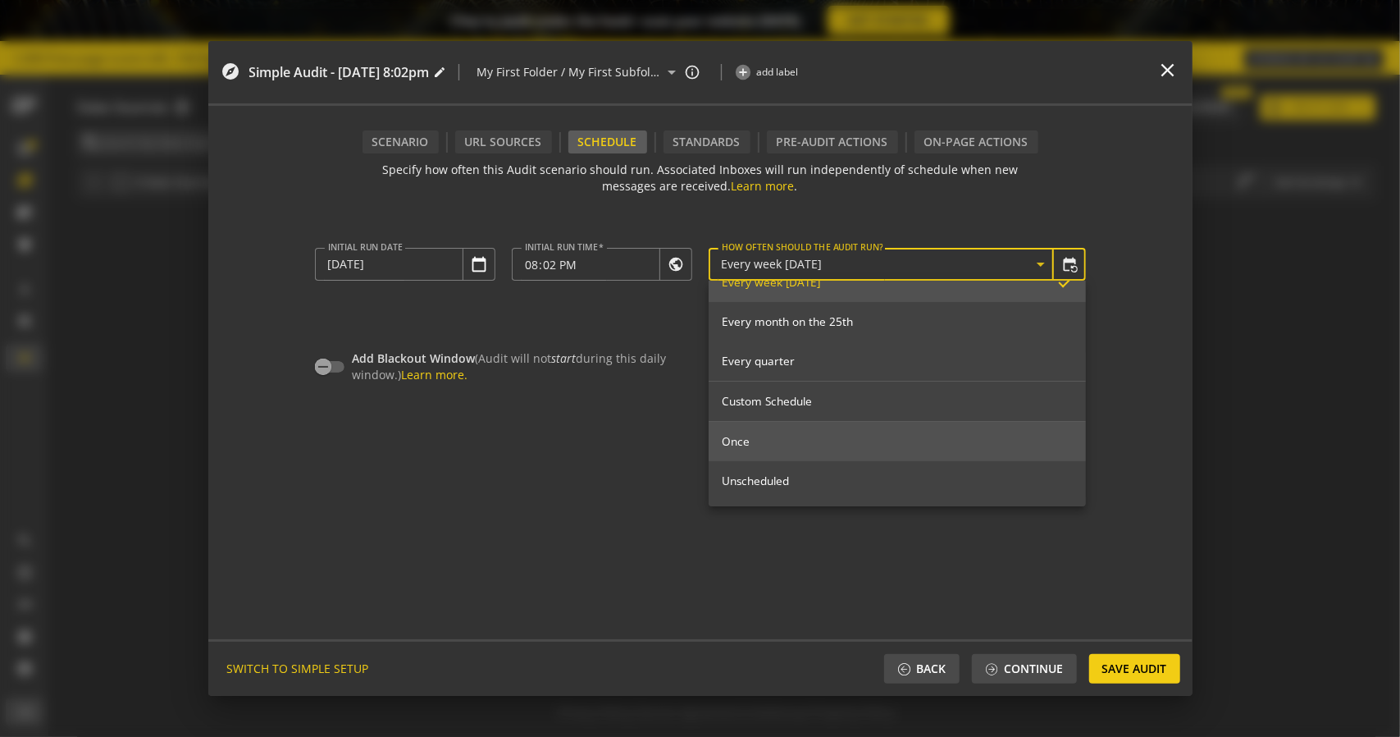
click at [793, 439] on span "Once" at bounding box center [897, 441] width 351 height 15
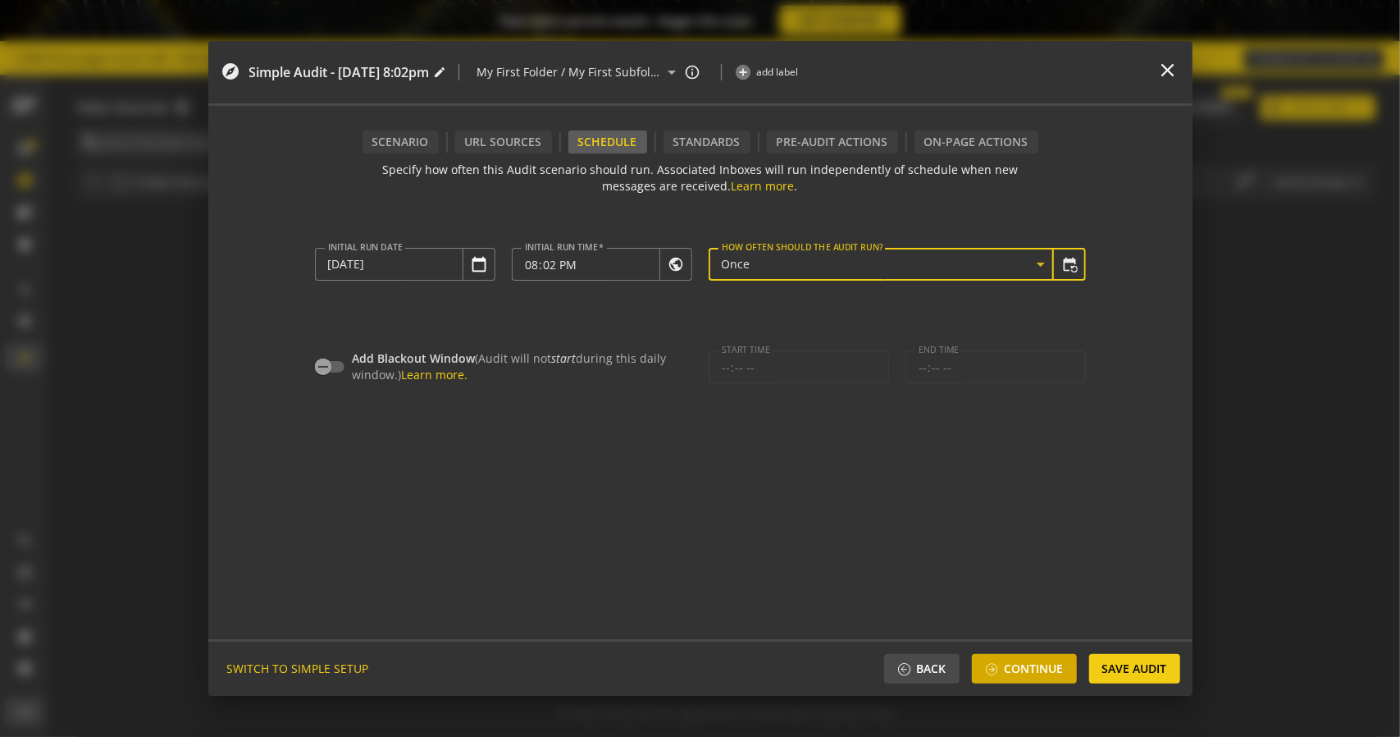
click at [1038, 676] on span "Continue" at bounding box center [1034, 669] width 59 height 30
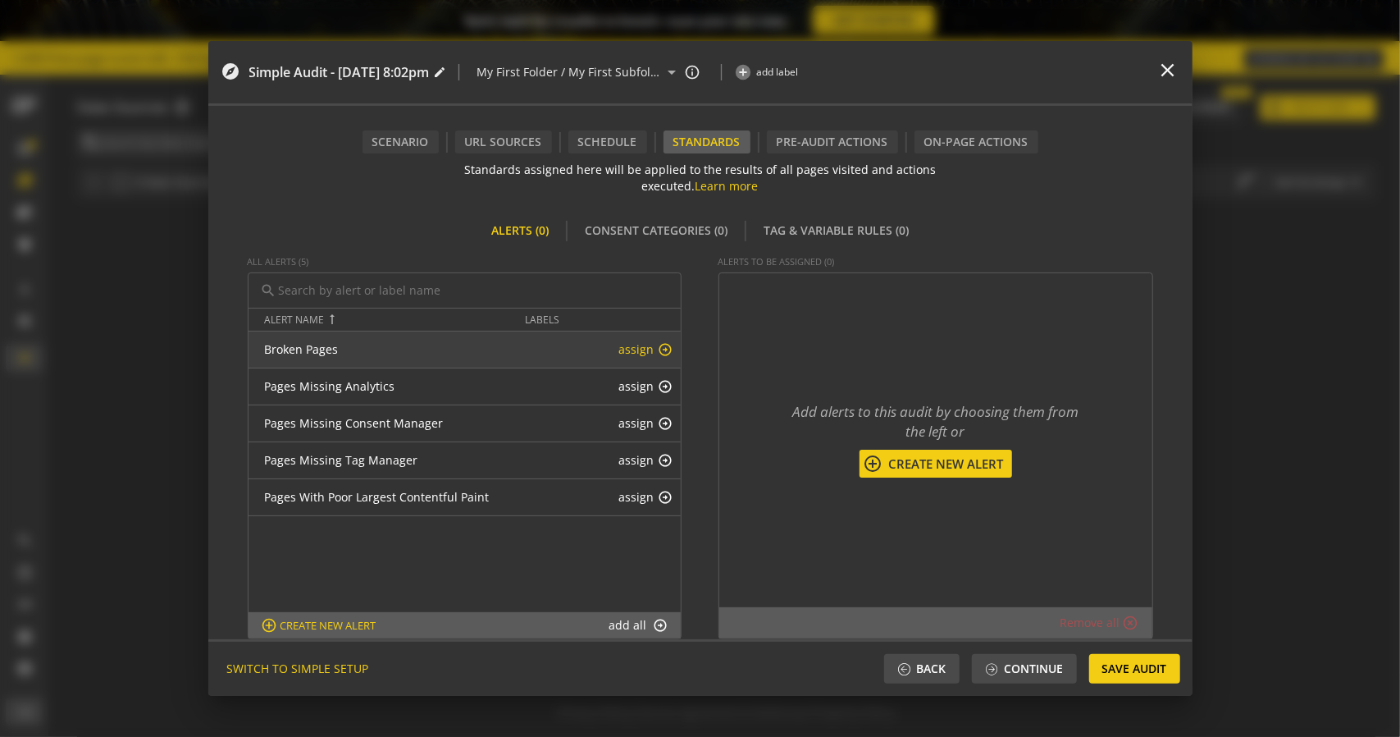
click at [662, 349] on mat-icon "arrow_circle_up" at bounding box center [665, 349] width 15 height 15
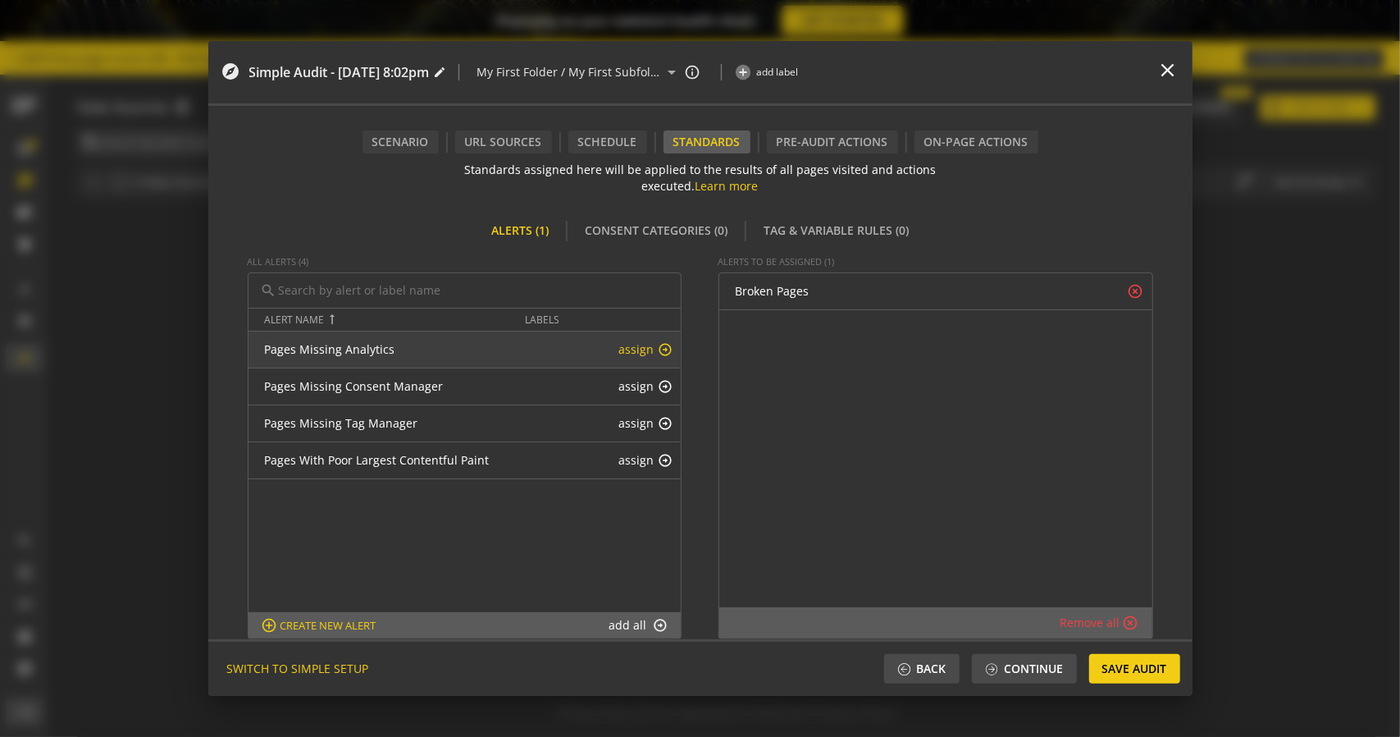
click at [662, 351] on mat-icon "arrow_circle_up" at bounding box center [665, 349] width 15 height 15
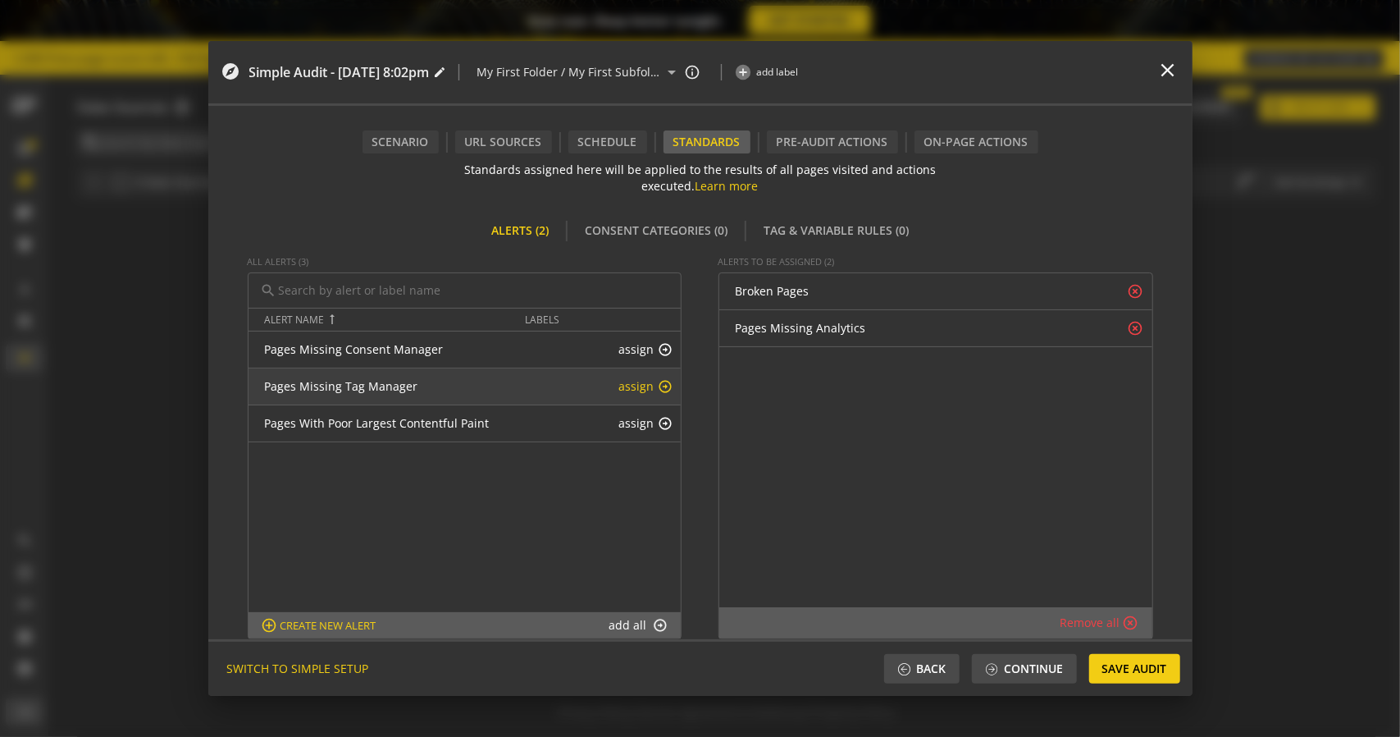
click at [658, 383] on mat-icon "arrow_circle_up" at bounding box center [665, 386] width 15 height 15
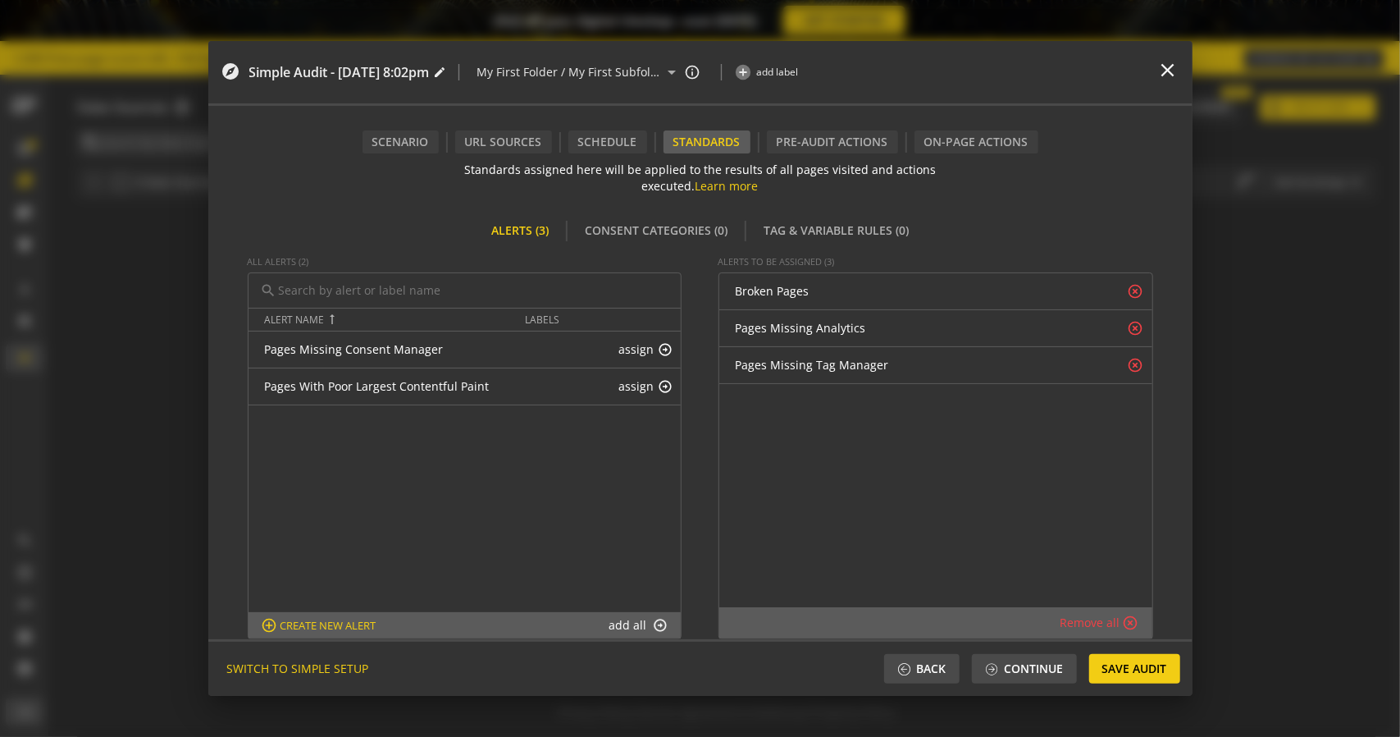
click at [658, 383] on mat-icon "arrow_circle_up" at bounding box center [665, 386] width 15 height 15
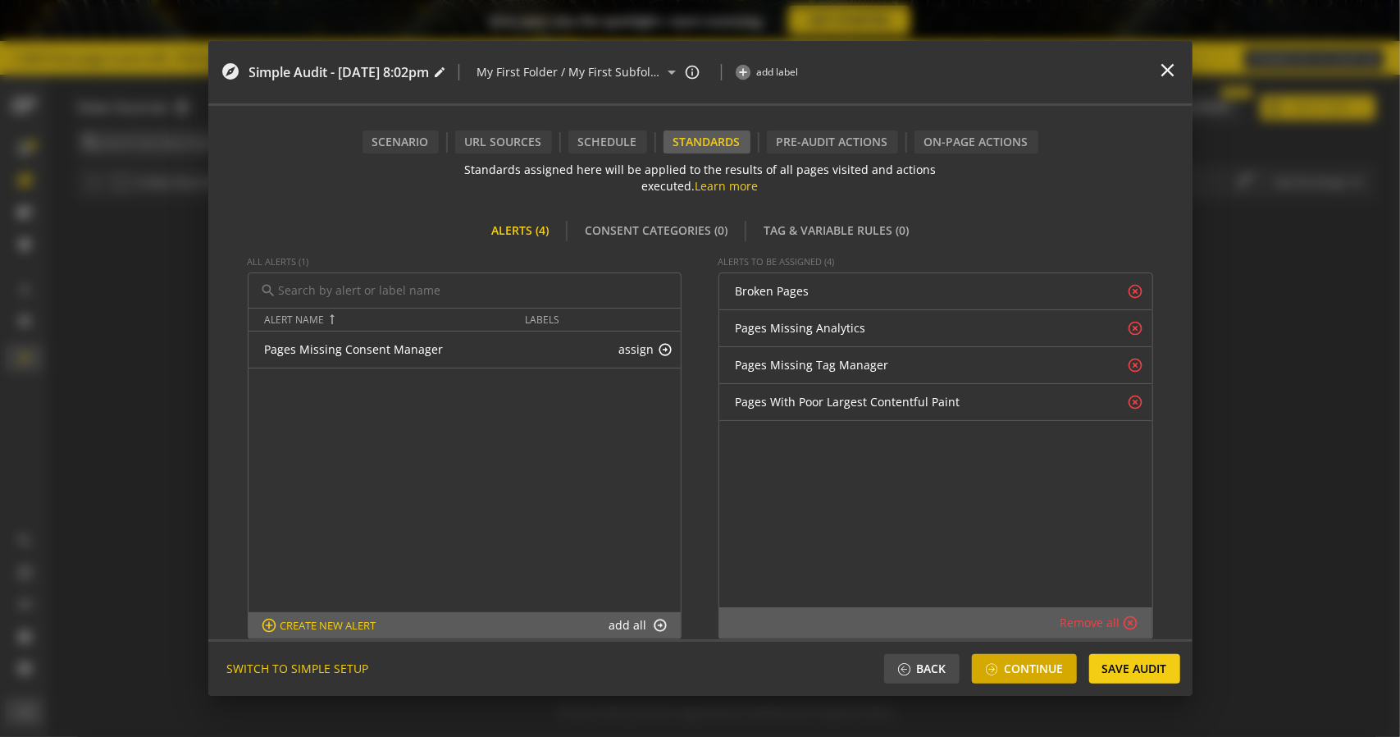
click at [1024, 661] on span "Continue" at bounding box center [1034, 669] width 59 height 30
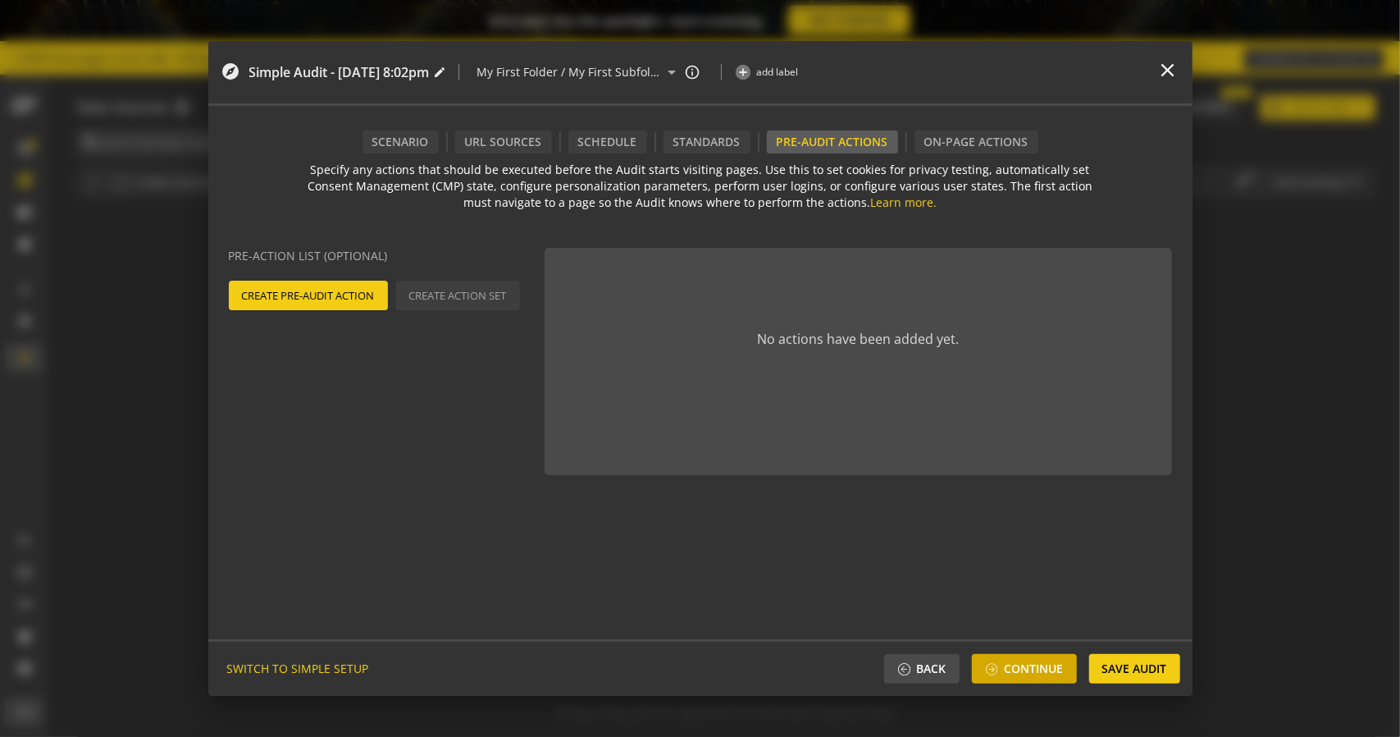
click at [1024, 663] on span "Continue" at bounding box center [1034, 669] width 59 height 30
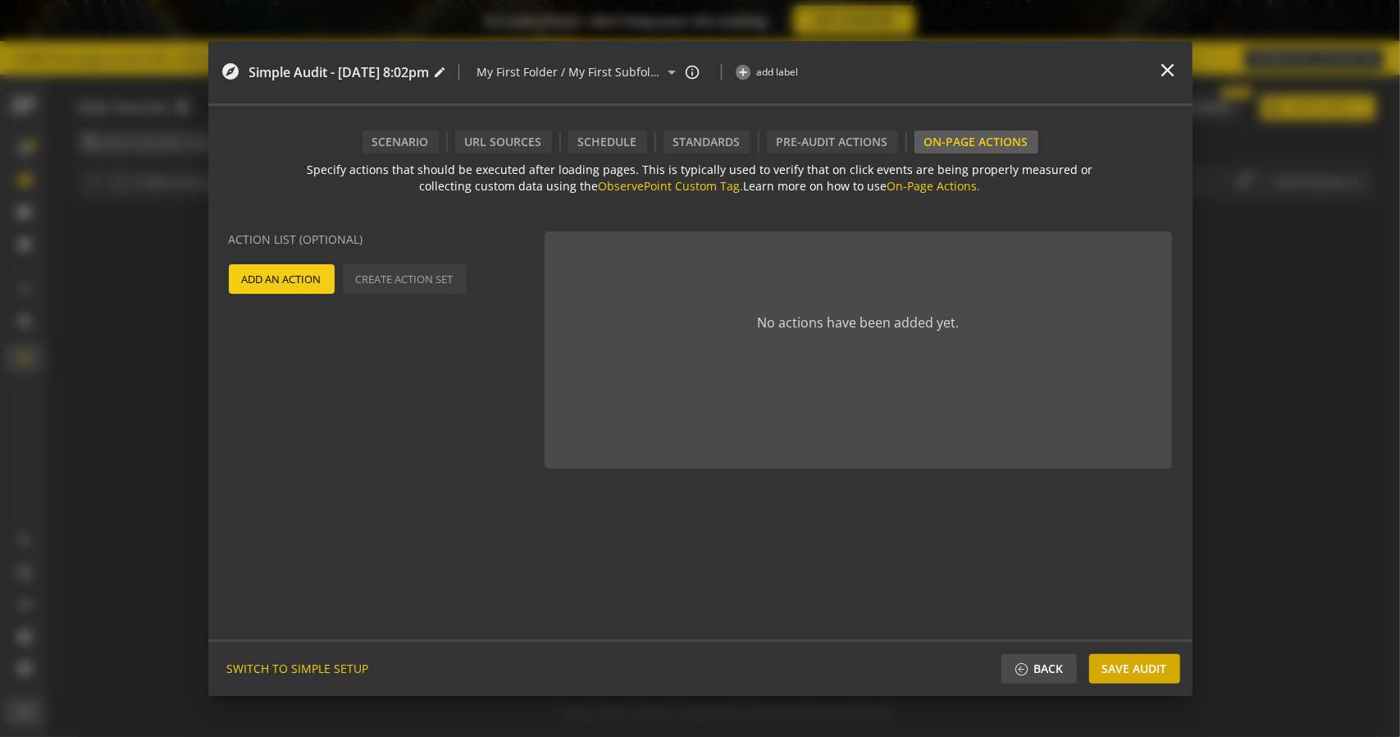
click at [1156, 667] on span "Save Audit" at bounding box center [1134, 669] width 65 height 30
